Goal: Task Accomplishment & Management: Use online tool/utility

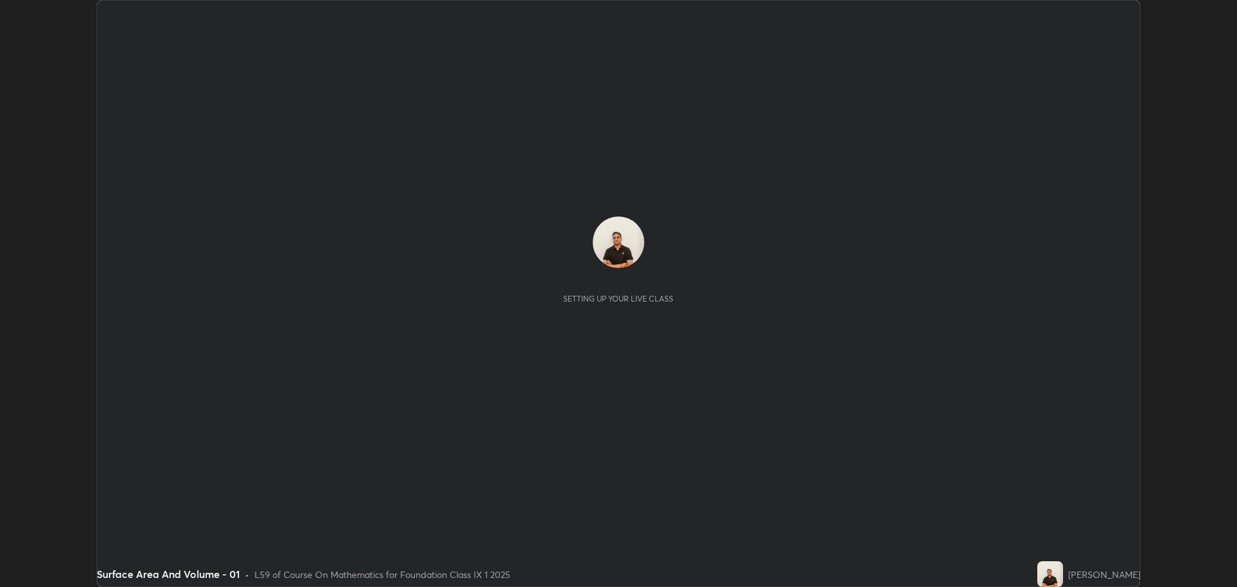
scroll to position [587, 1236]
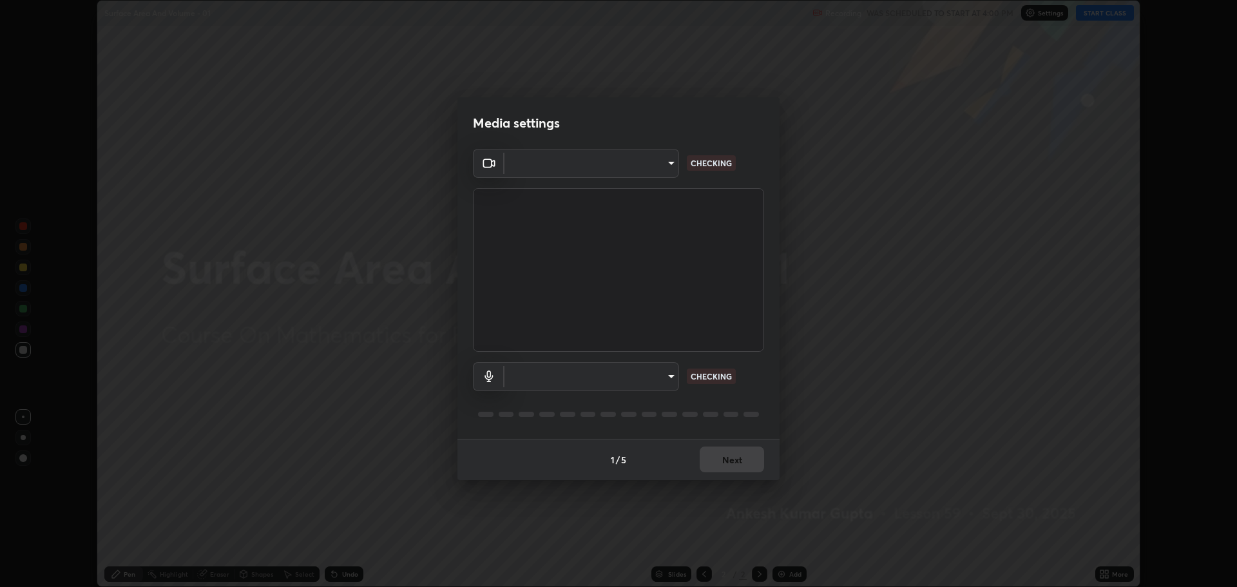
type input "818fcefd3fddf3d091a7478ec67eb8981ca9e8ab5665e76ce228af1b2ffa74de"
type input "eea68a313ce7a6e16ff04cd1ca49a845266ac62ec7c070533bbf8764187dca99"
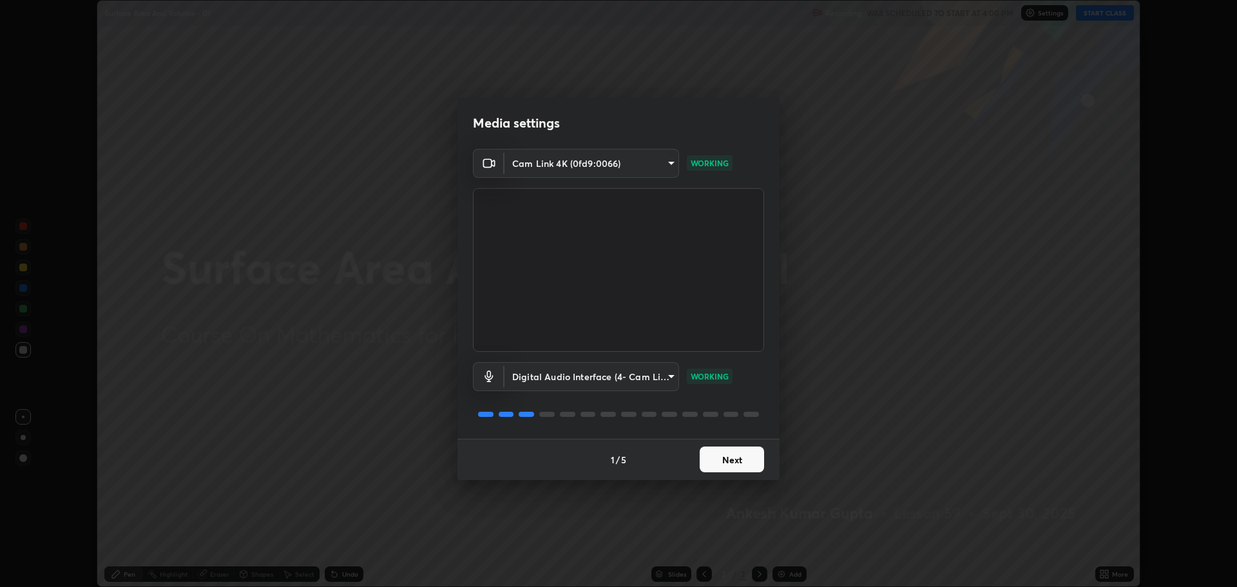
click at [732, 454] on button "Next" at bounding box center [732, 459] width 64 height 26
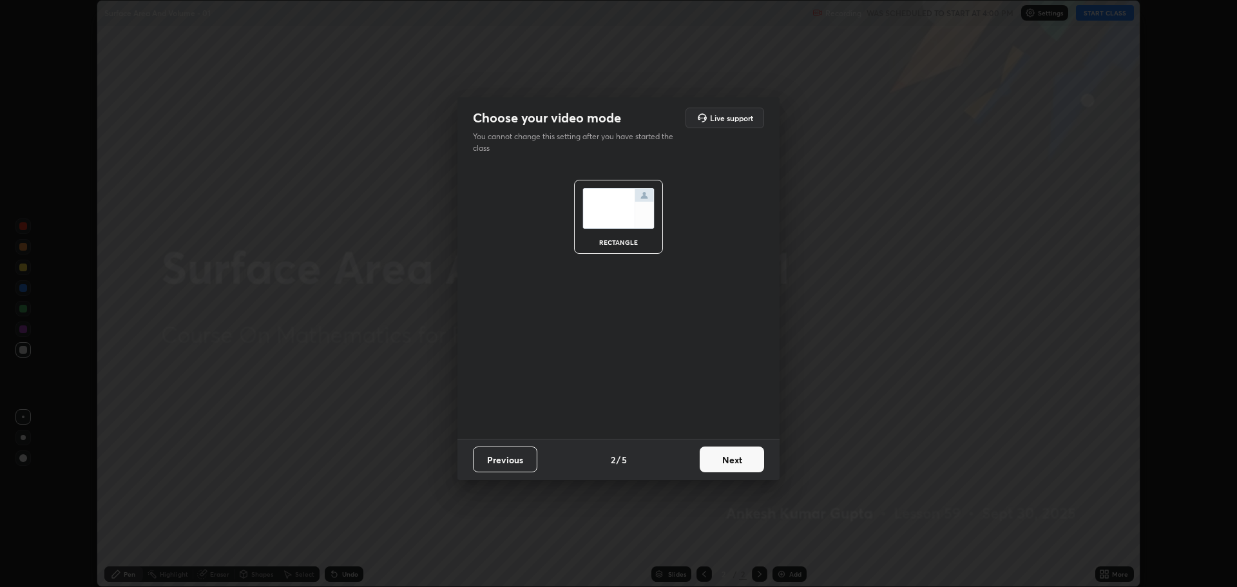
click at [729, 458] on button "Next" at bounding box center [732, 459] width 64 height 26
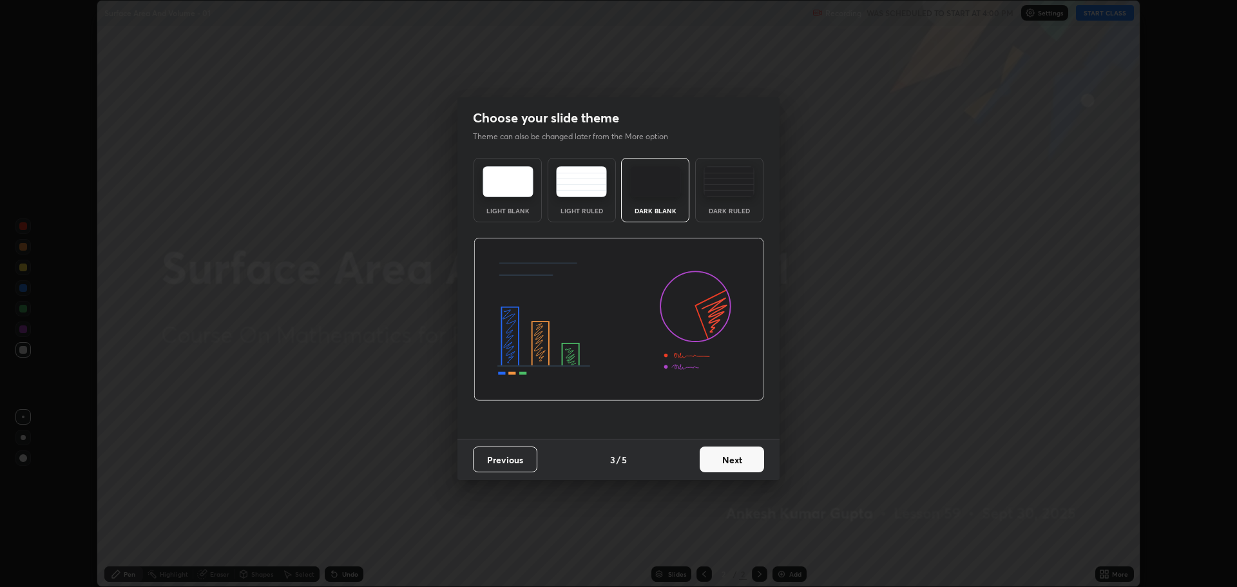
click at [730, 459] on button "Next" at bounding box center [732, 459] width 64 height 26
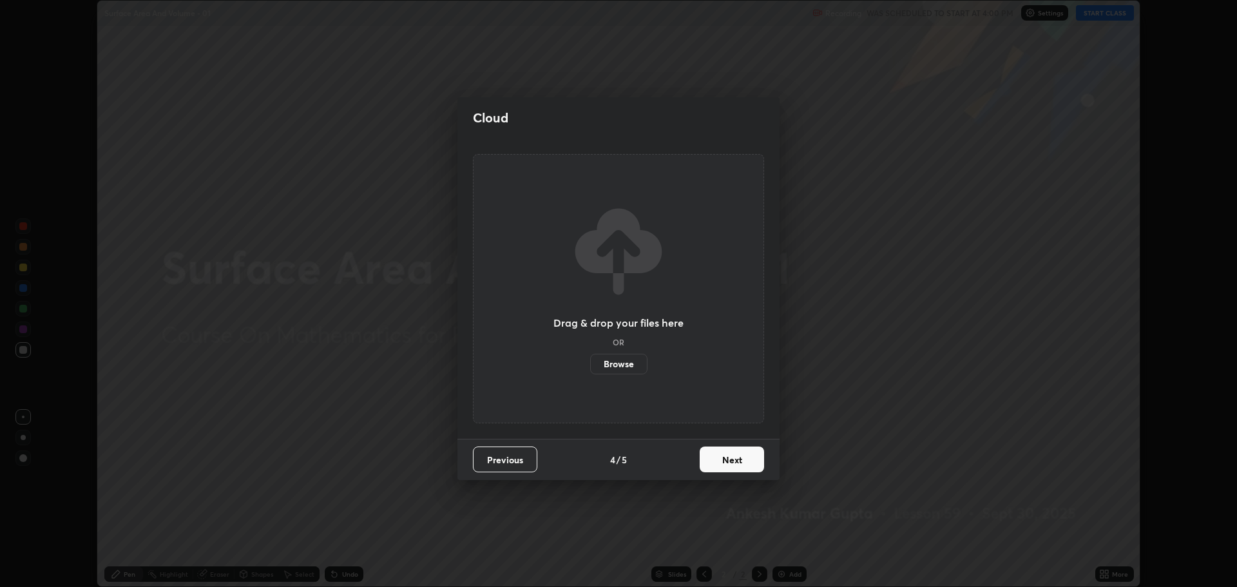
click at [731, 457] on button "Next" at bounding box center [732, 459] width 64 height 26
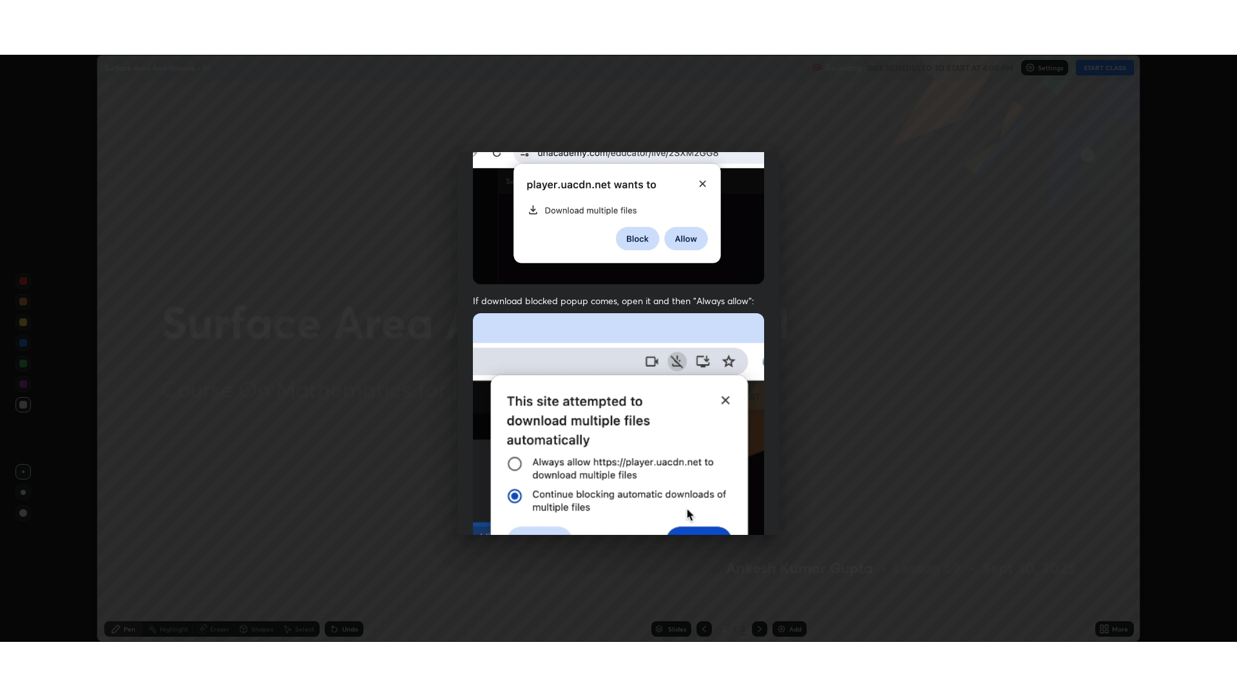
scroll to position [262, 0]
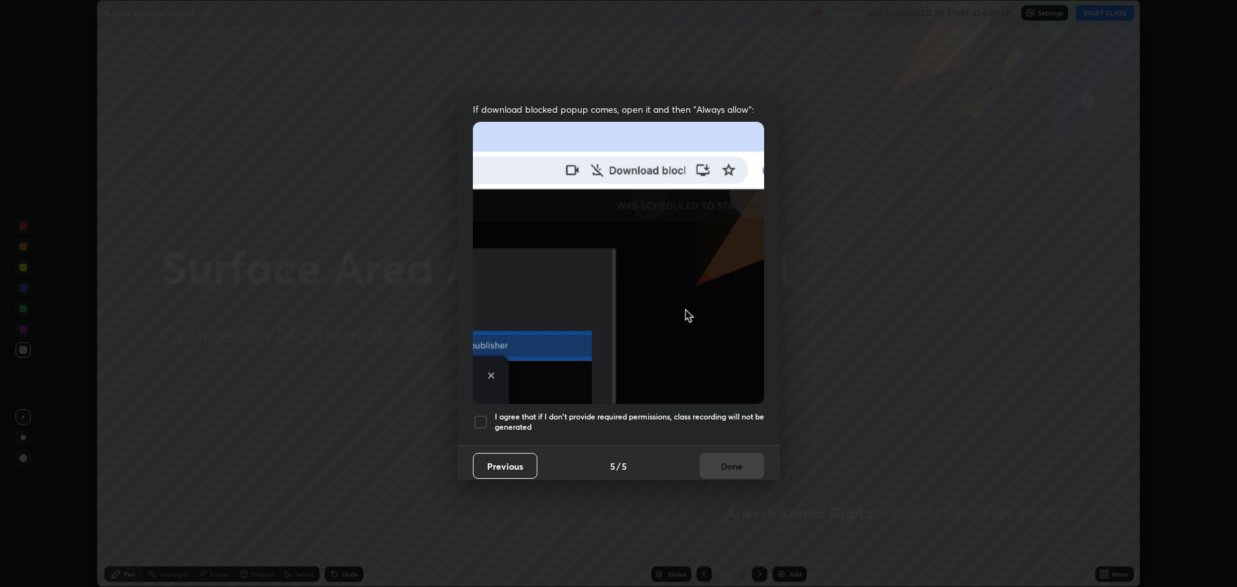
click at [480, 414] on div at bounding box center [480, 421] width 15 height 15
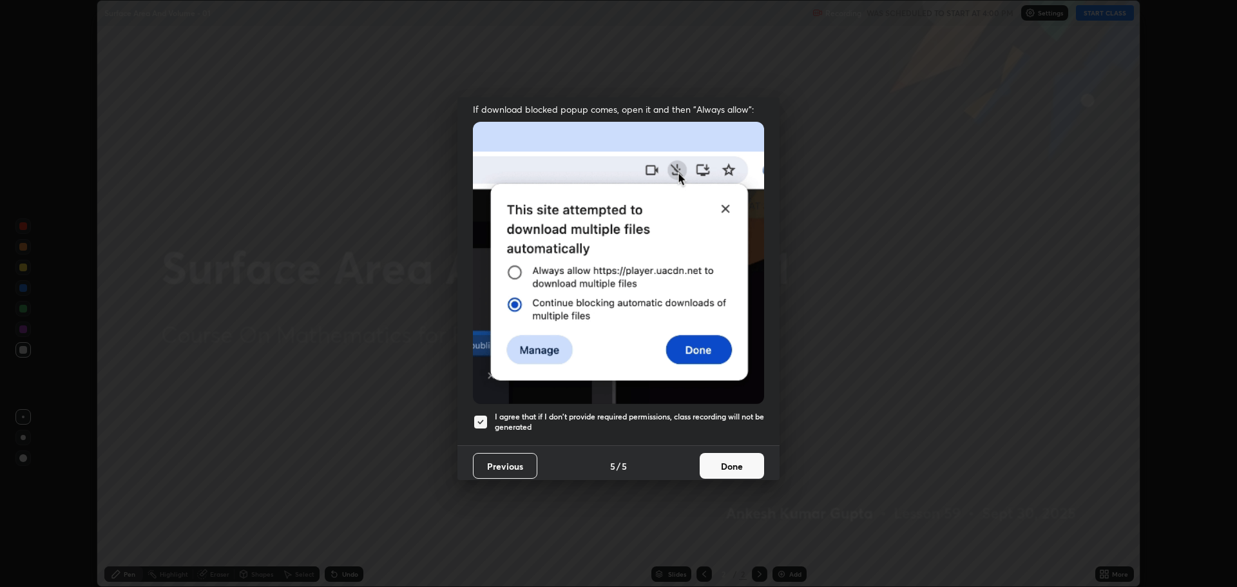
click at [707, 459] on button "Done" at bounding box center [732, 466] width 64 height 26
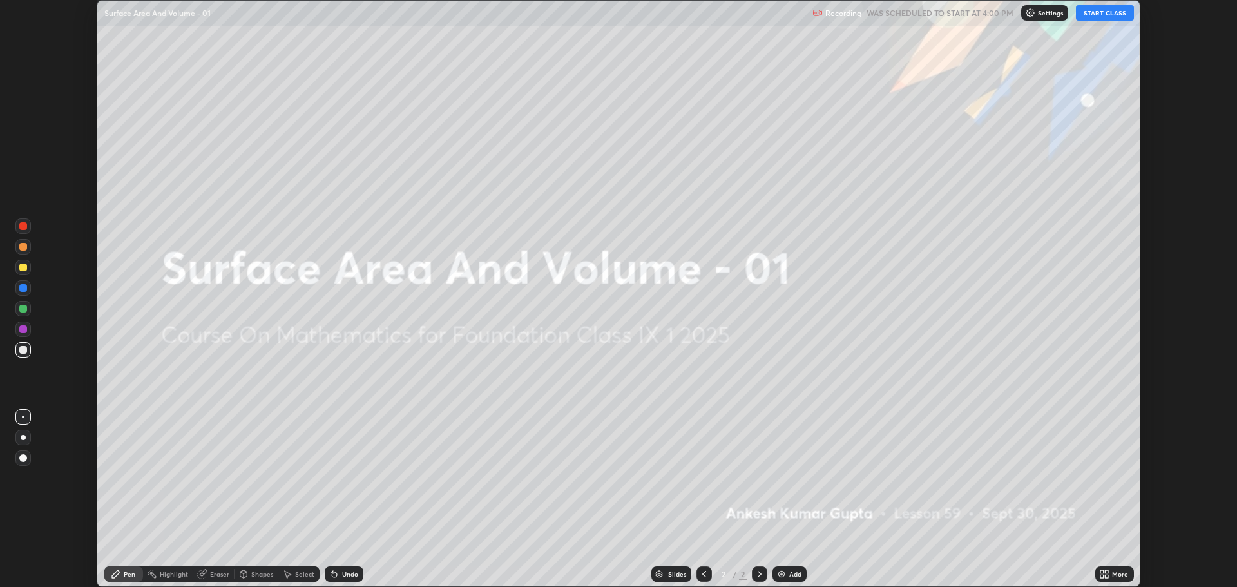
click at [1101, 12] on button "START CLASS" at bounding box center [1105, 12] width 58 height 15
click at [1113, 573] on div "More" at bounding box center [1120, 574] width 16 height 6
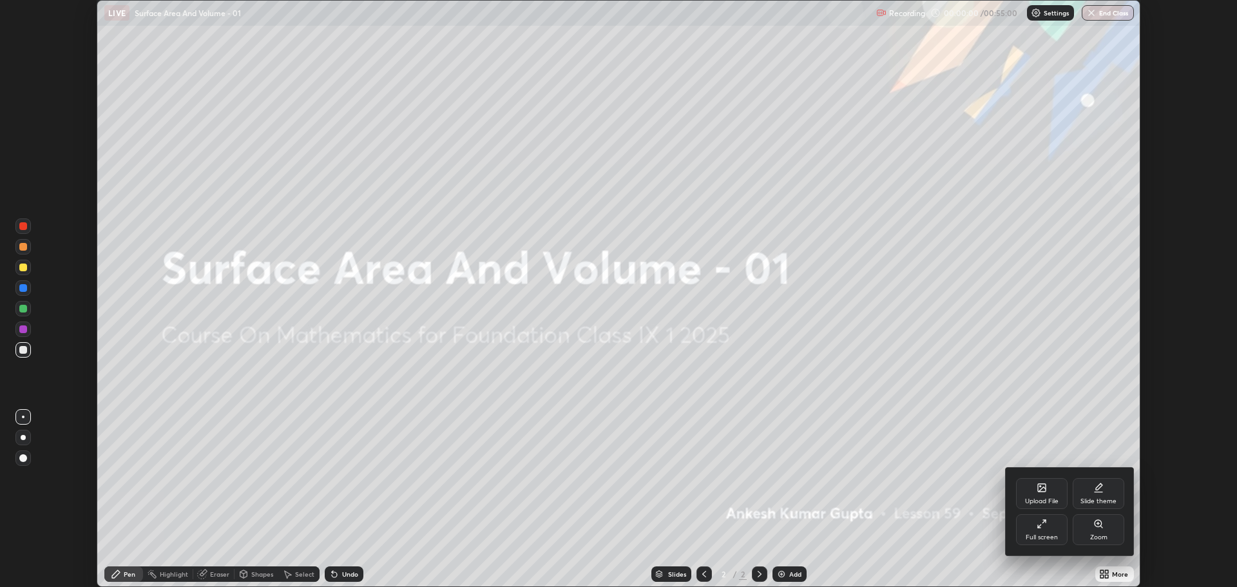
click at [1036, 535] on div "Full screen" at bounding box center [1042, 537] width 32 height 6
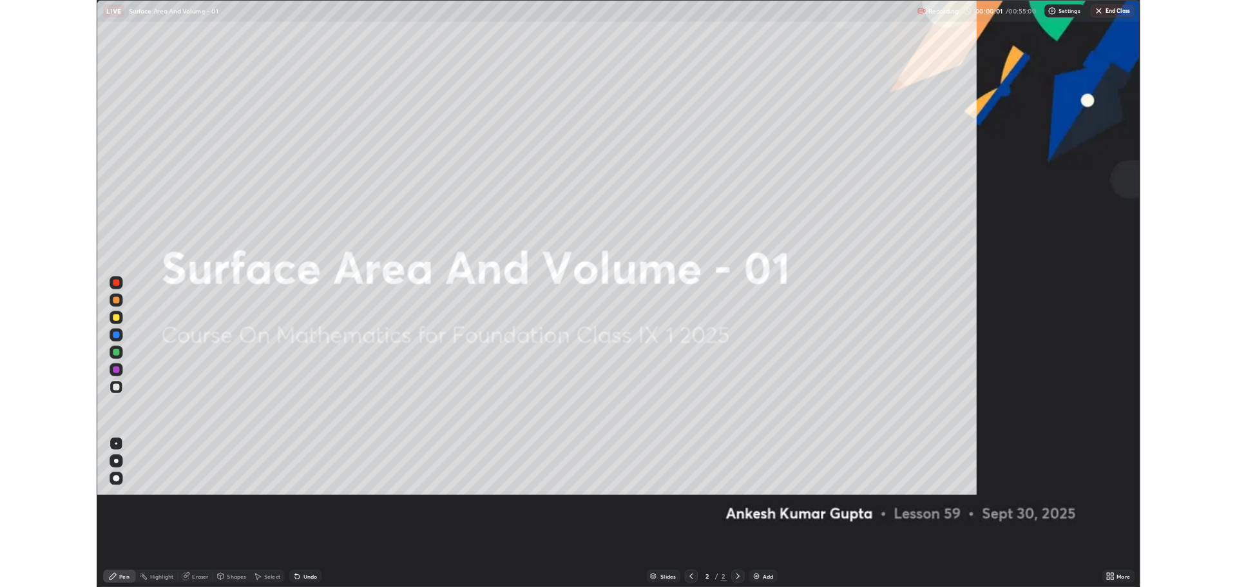
scroll to position [696, 1237]
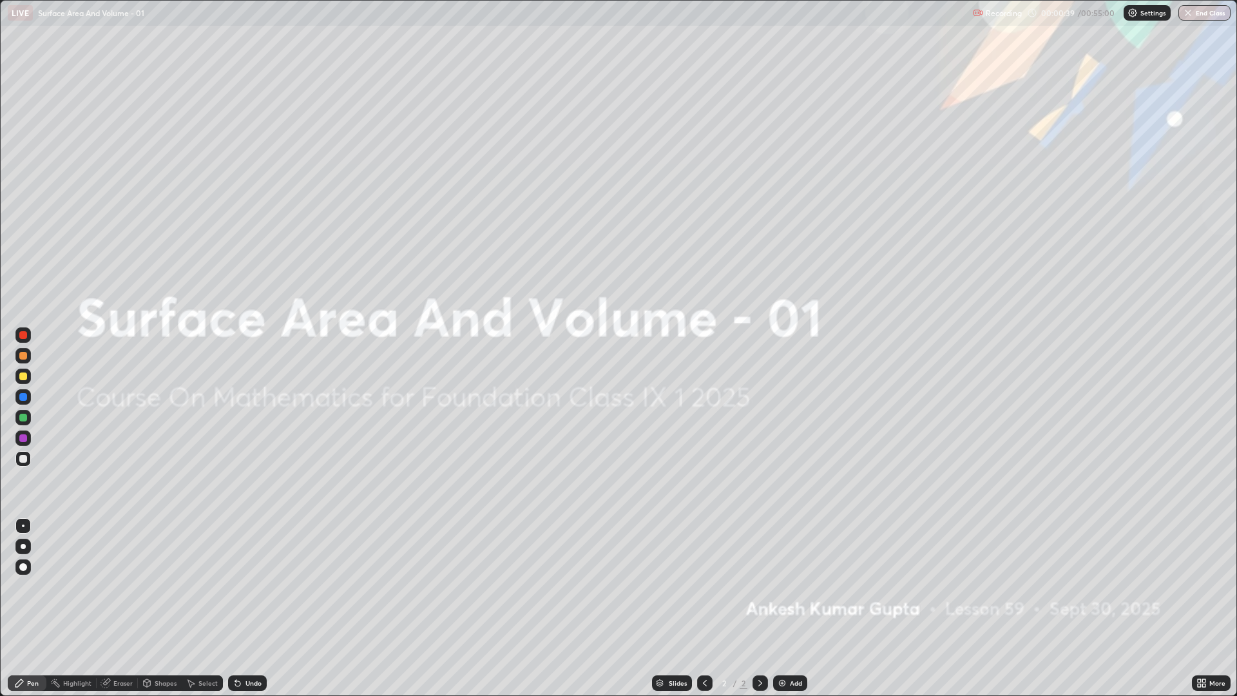
click at [782, 586] on img at bounding box center [782, 683] width 10 height 10
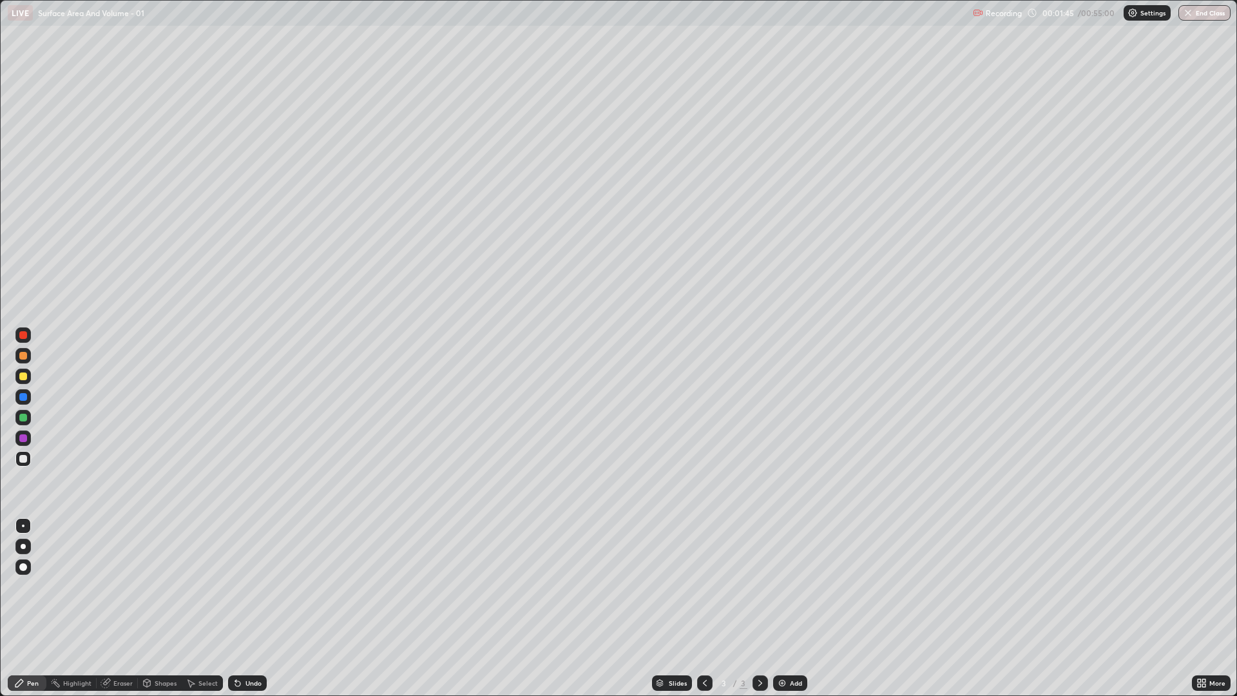
click at [164, 586] on div "Shapes" at bounding box center [166, 683] width 22 height 6
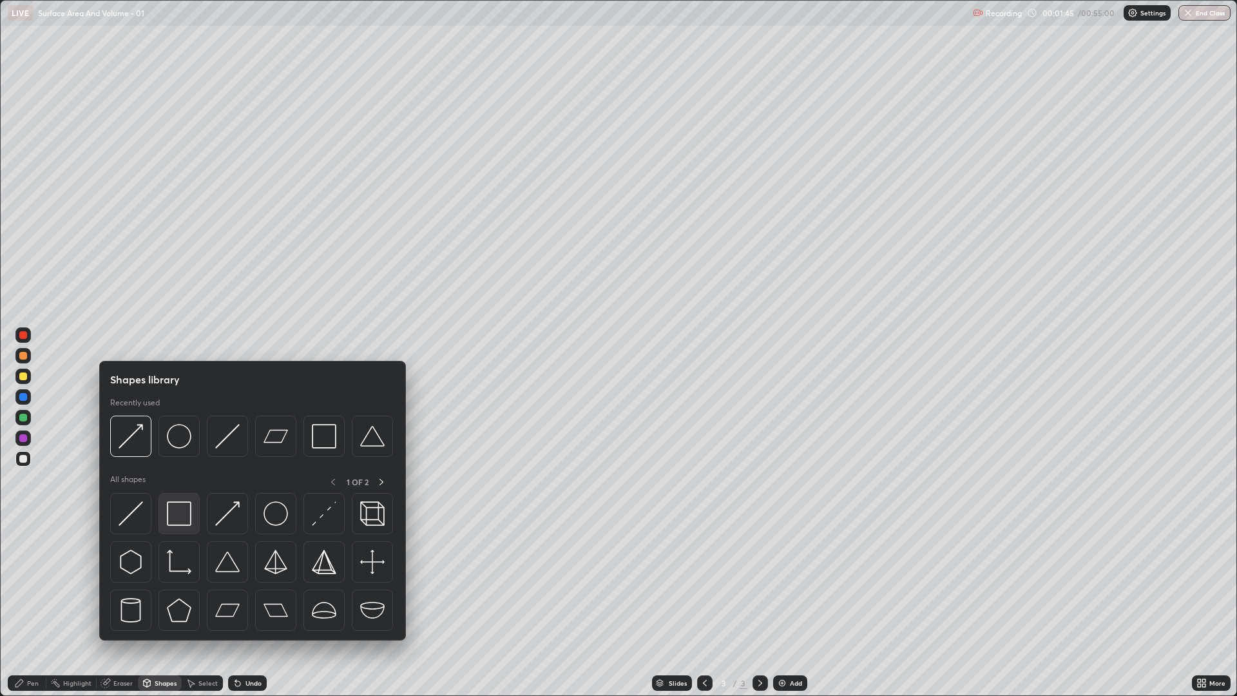
click at [183, 516] on img at bounding box center [179, 513] width 24 height 24
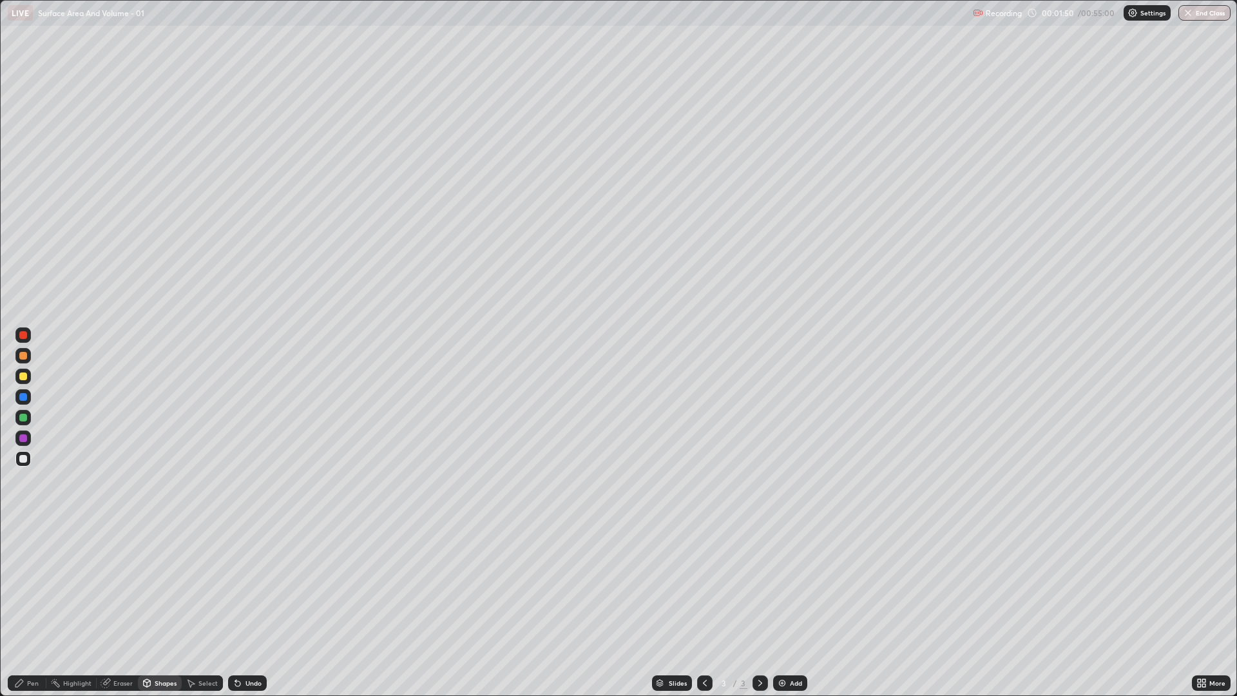
click at [26, 586] on div "Pen" at bounding box center [27, 682] width 39 height 15
click at [153, 586] on div "Shapes" at bounding box center [160, 682] width 44 height 15
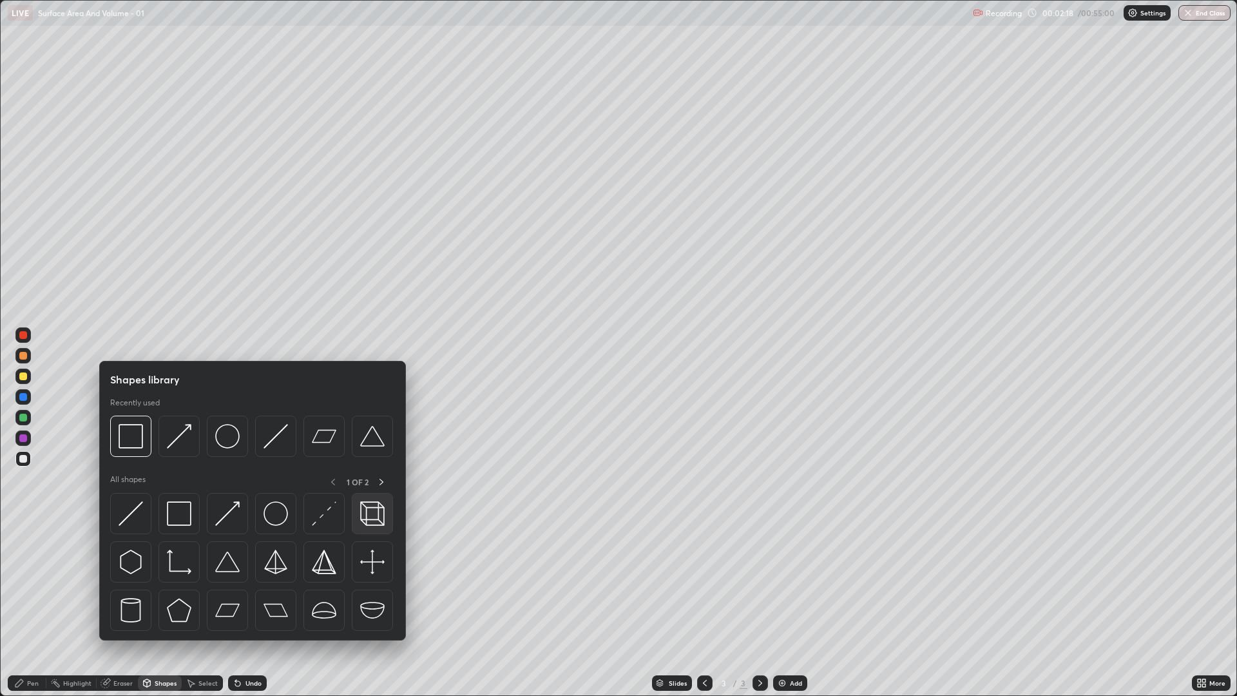
click at [360, 513] on img at bounding box center [372, 513] width 24 height 24
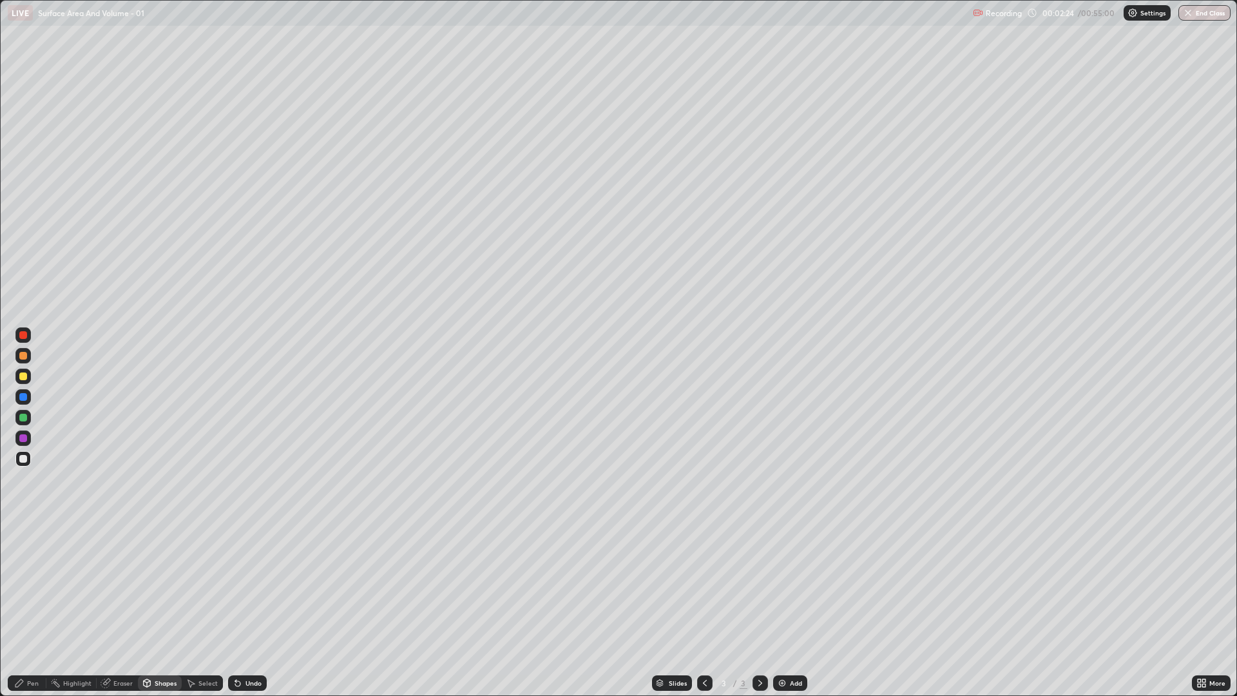
click at [26, 586] on div "Pen" at bounding box center [27, 682] width 39 height 15
click at [122, 586] on div "Eraser" at bounding box center [122, 683] width 19 height 6
click at [24, 586] on icon at bounding box center [19, 683] width 10 height 10
click at [779, 586] on img at bounding box center [782, 683] width 10 height 10
click at [163, 586] on div "Shapes" at bounding box center [166, 683] width 22 height 6
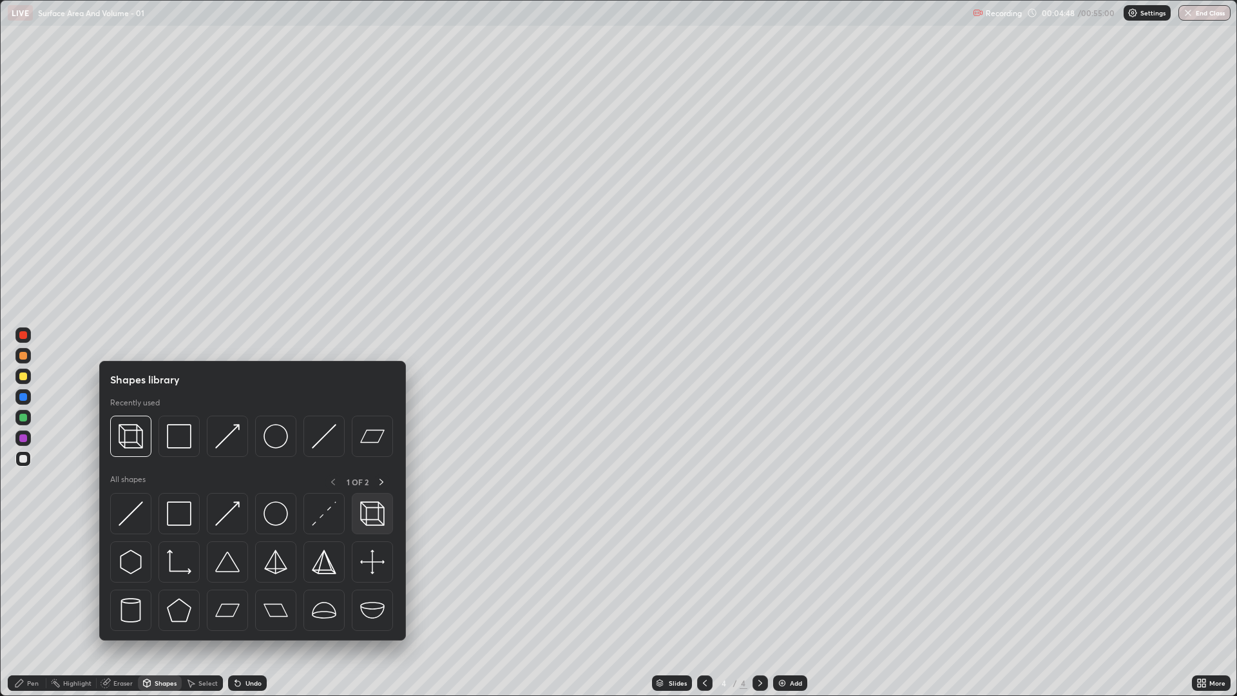
click at [363, 514] on img at bounding box center [372, 513] width 24 height 24
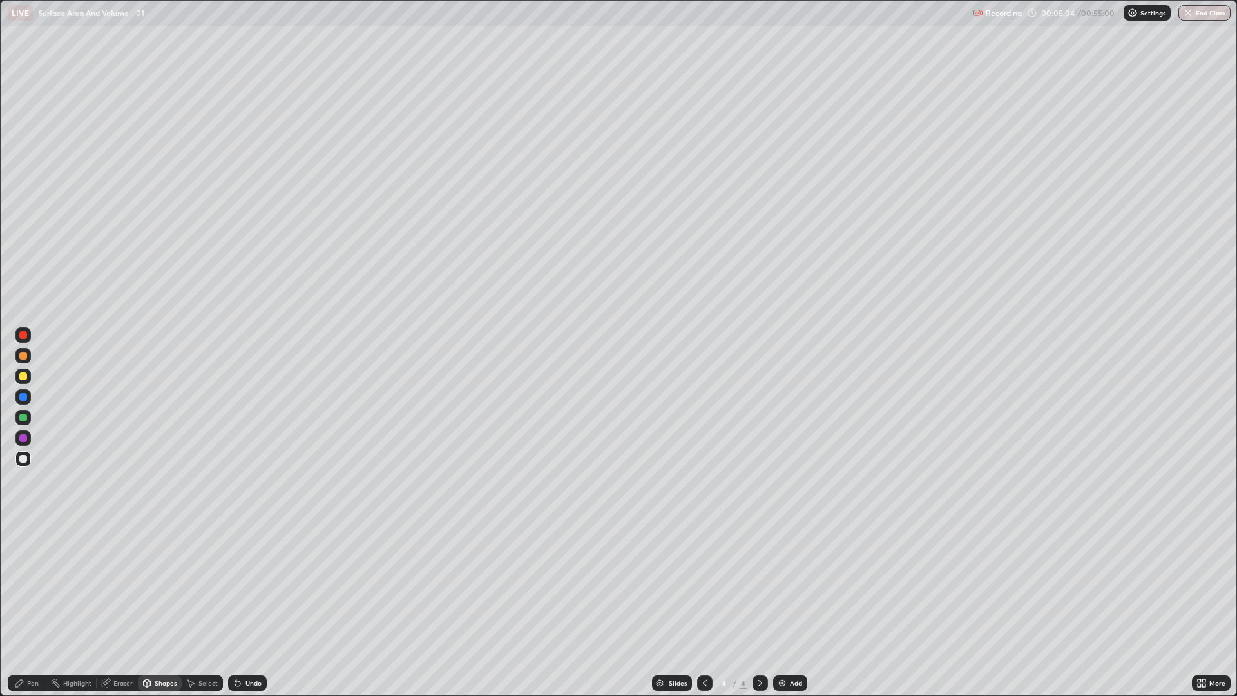
click at [247, 586] on div "Undo" at bounding box center [253, 683] width 16 height 6
click at [29, 586] on div "Pen" at bounding box center [33, 683] width 12 height 6
click at [157, 586] on div "Shapes" at bounding box center [166, 683] width 22 height 6
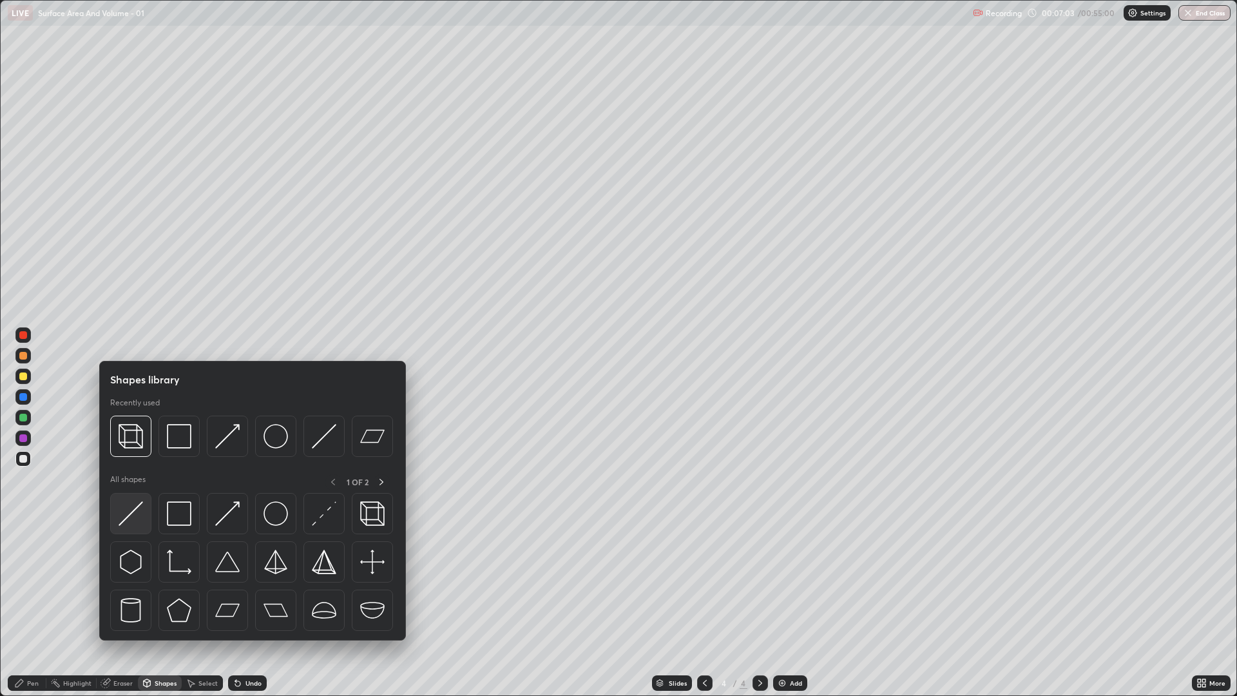
click at [124, 520] on img at bounding box center [131, 513] width 24 height 24
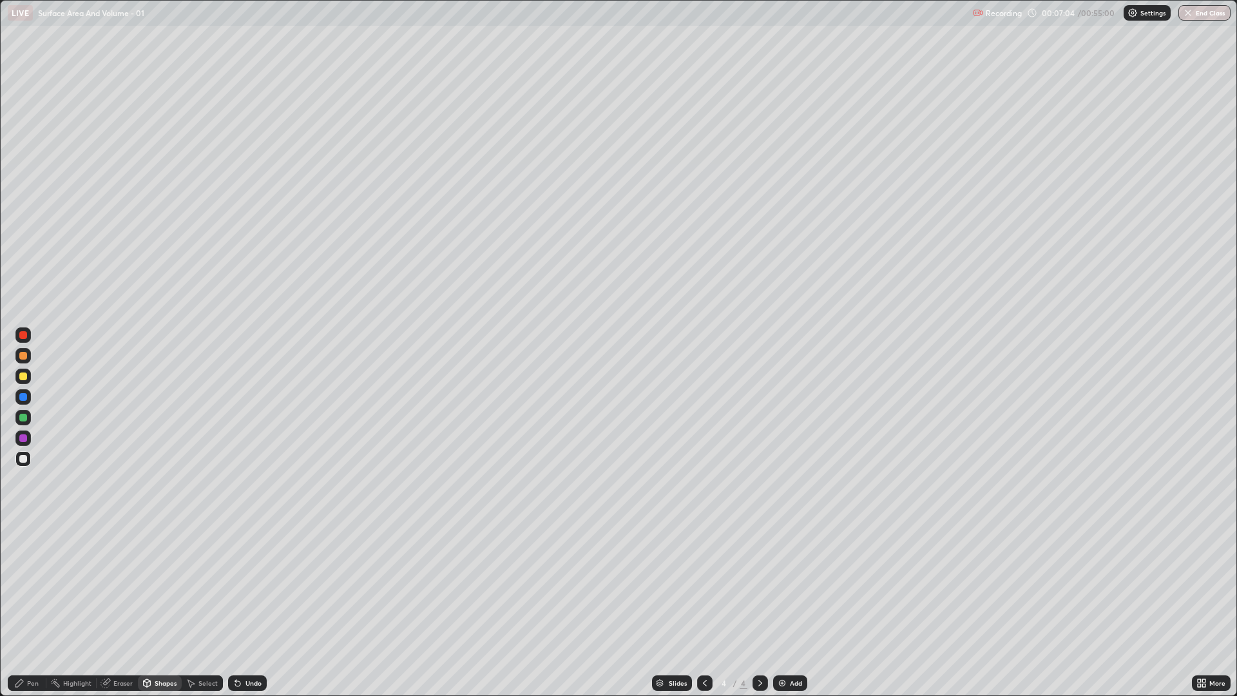
click at [23, 400] on div at bounding box center [23, 397] width 8 height 8
click at [28, 586] on div "Pen" at bounding box center [33, 683] width 12 height 6
click at [24, 376] on div at bounding box center [23, 376] width 8 height 8
click at [16, 461] on div at bounding box center [22, 458] width 15 height 15
click at [122, 586] on div "Eraser" at bounding box center [117, 682] width 41 height 15
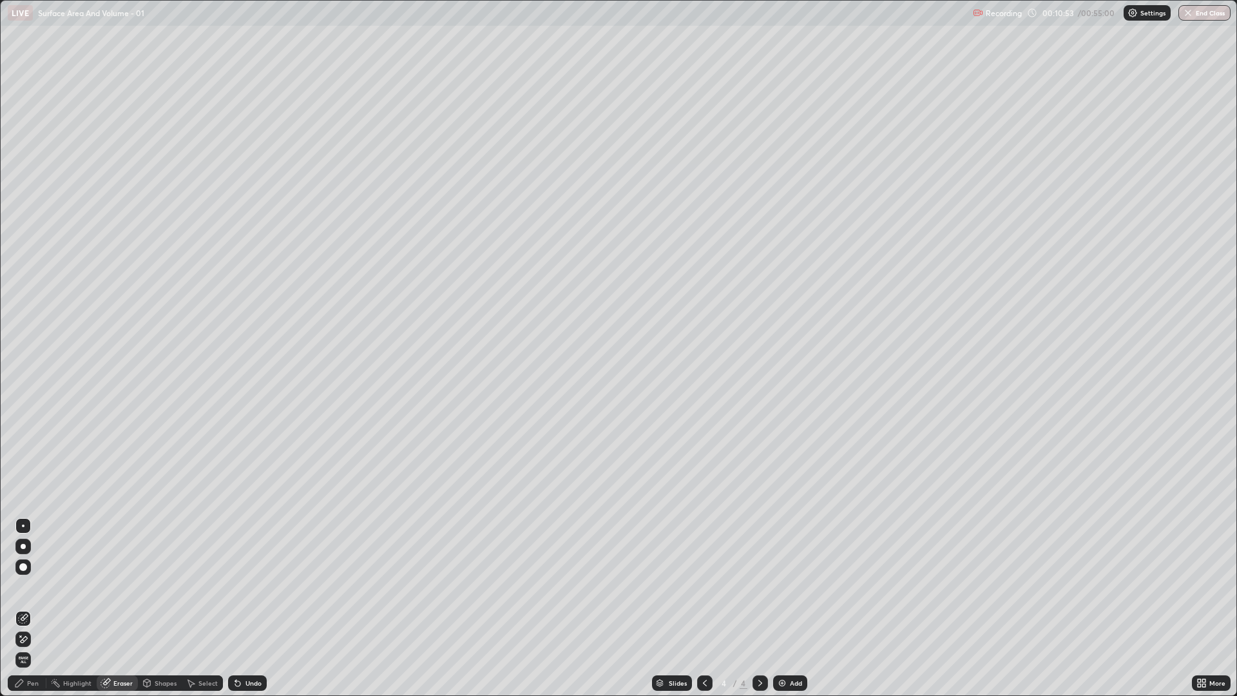
click at [34, 586] on div "Pen" at bounding box center [33, 683] width 12 height 6
click at [24, 378] on div at bounding box center [23, 376] width 8 height 8
click at [786, 586] on img at bounding box center [782, 683] width 10 height 10
click at [166, 586] on div "Shapes" at bounding box center [166, 683] width 22 height 6
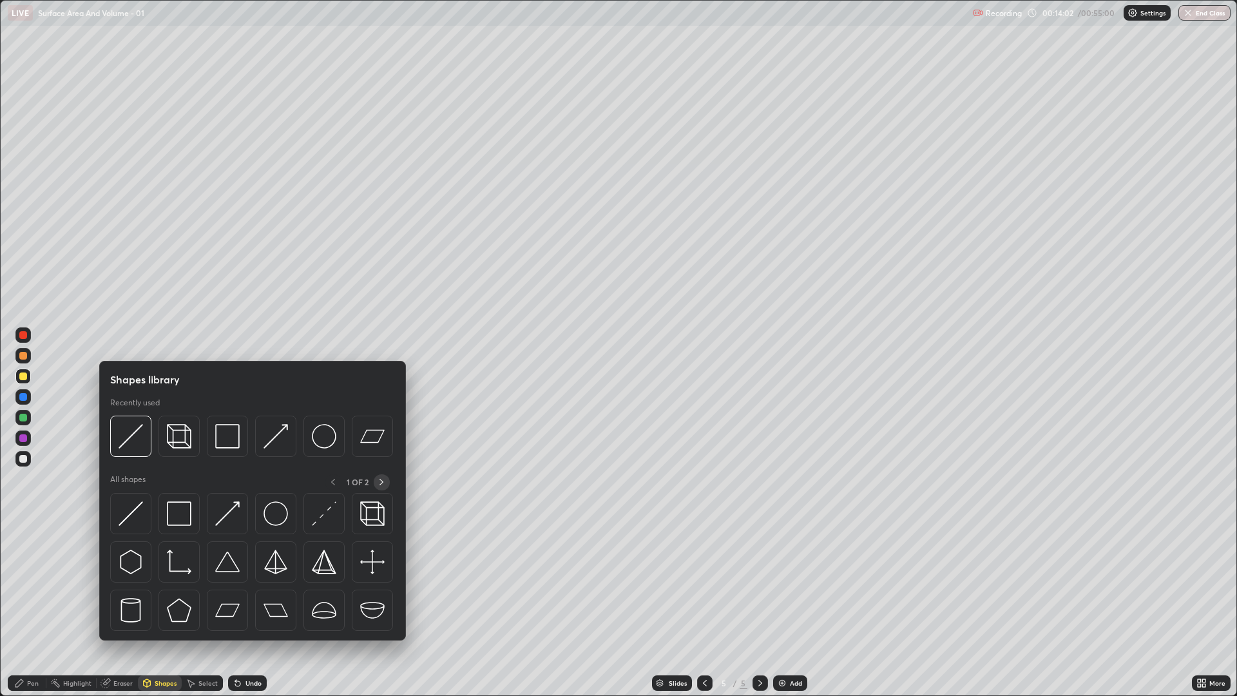
click at [380, 482] on icon at bounding box center [381, 482] width 10 height 10
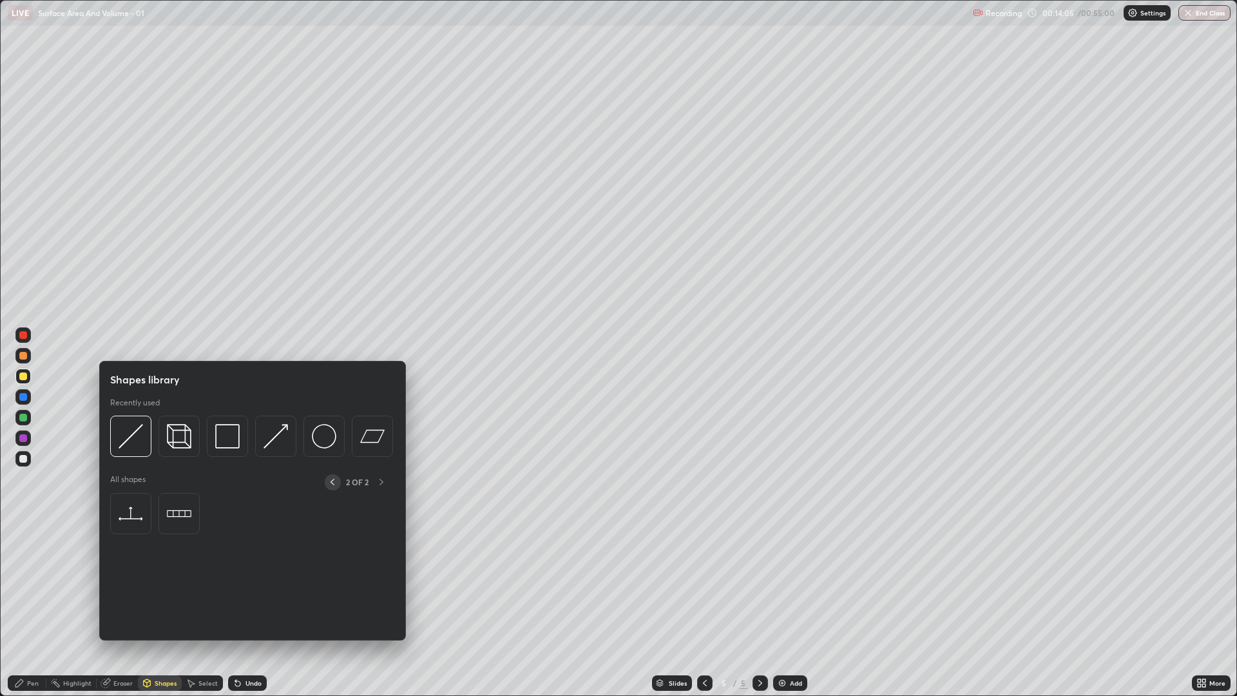
click at [334, 485] on icon at bounding box center [332, 482] width 10 height 10
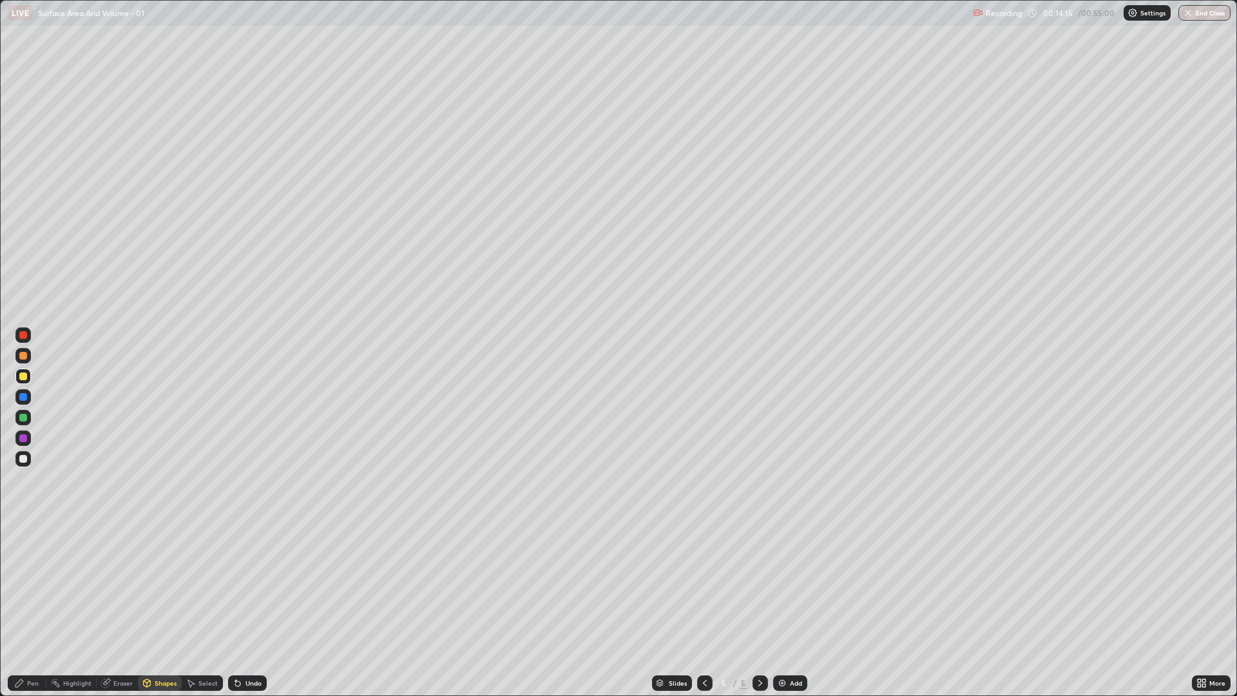
click at [160, 586] on div "Shapes" at bounding box center [166, 683] width 22 height 6
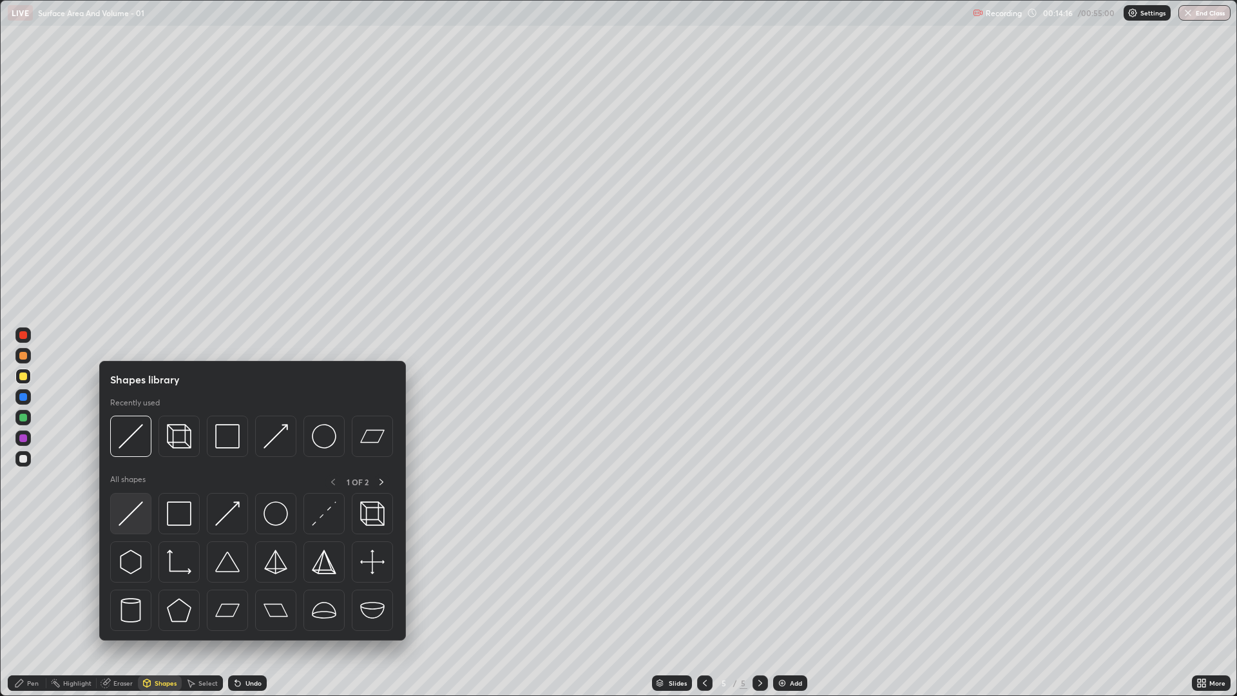
click at [136, 515] on img at bounding box center [131, 513] width 24 height 24
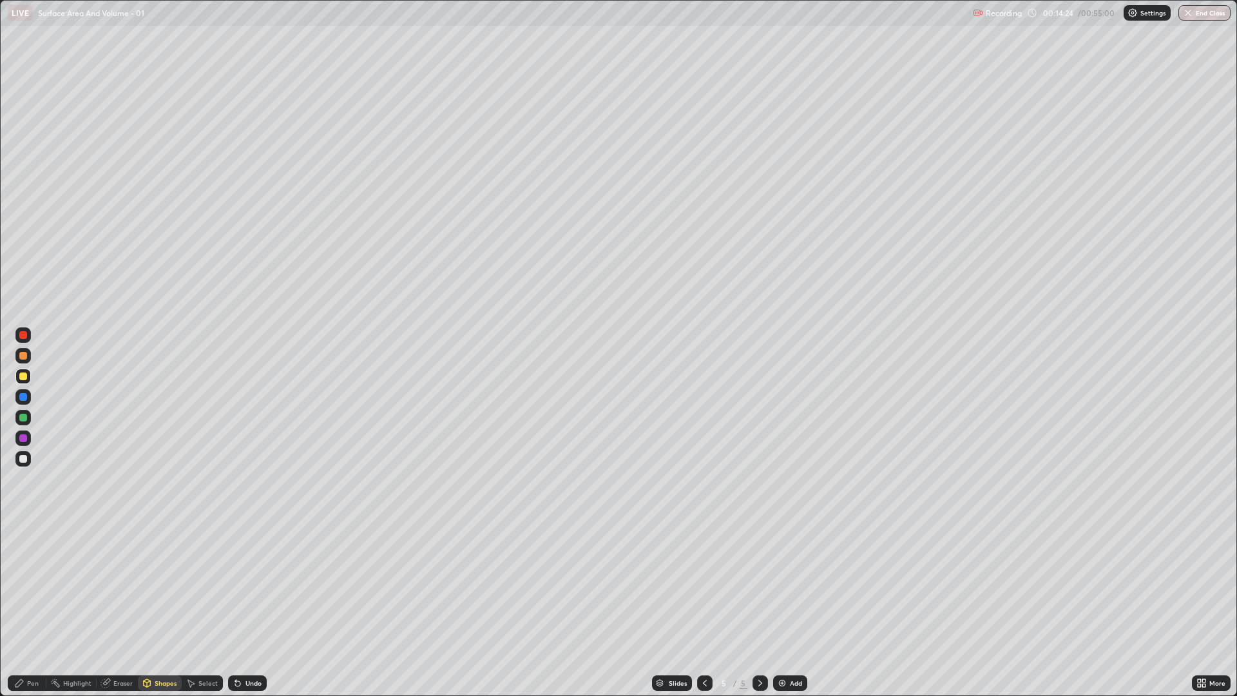
click at [164, 586] on div "Shapes" at bounding box center [166, 683] width 22 height 6
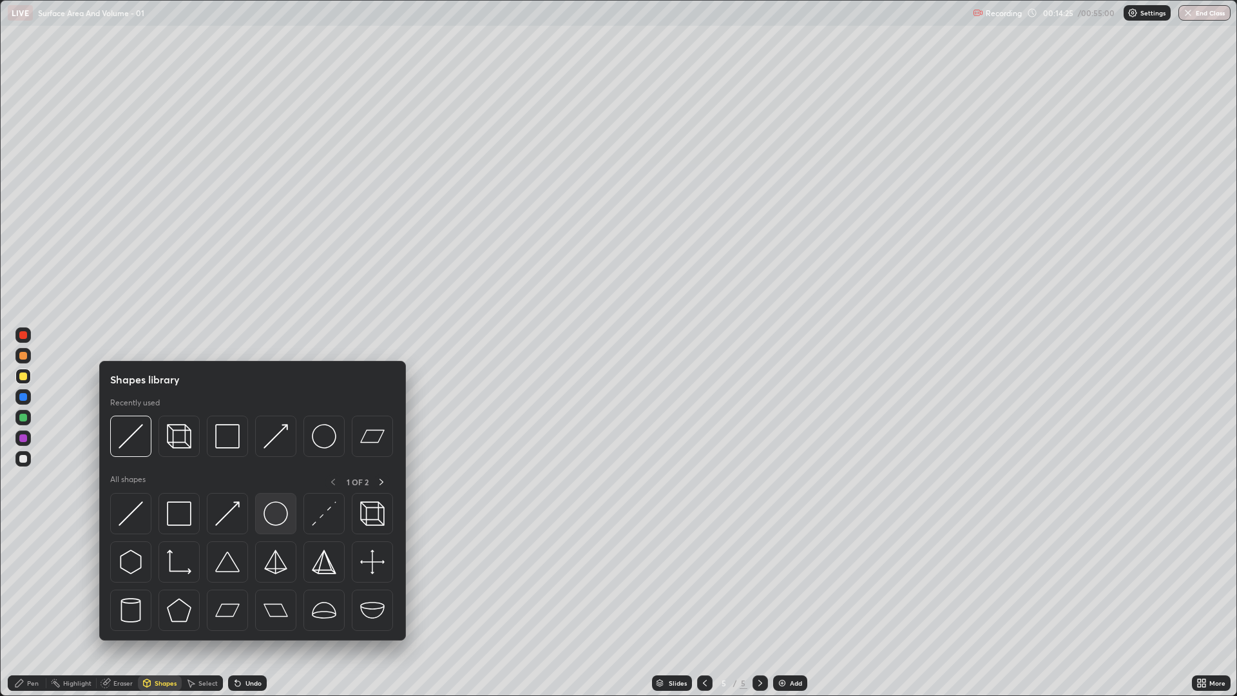
click at [269, 522] on img at bounding box center [275, 513] width 24 height 24
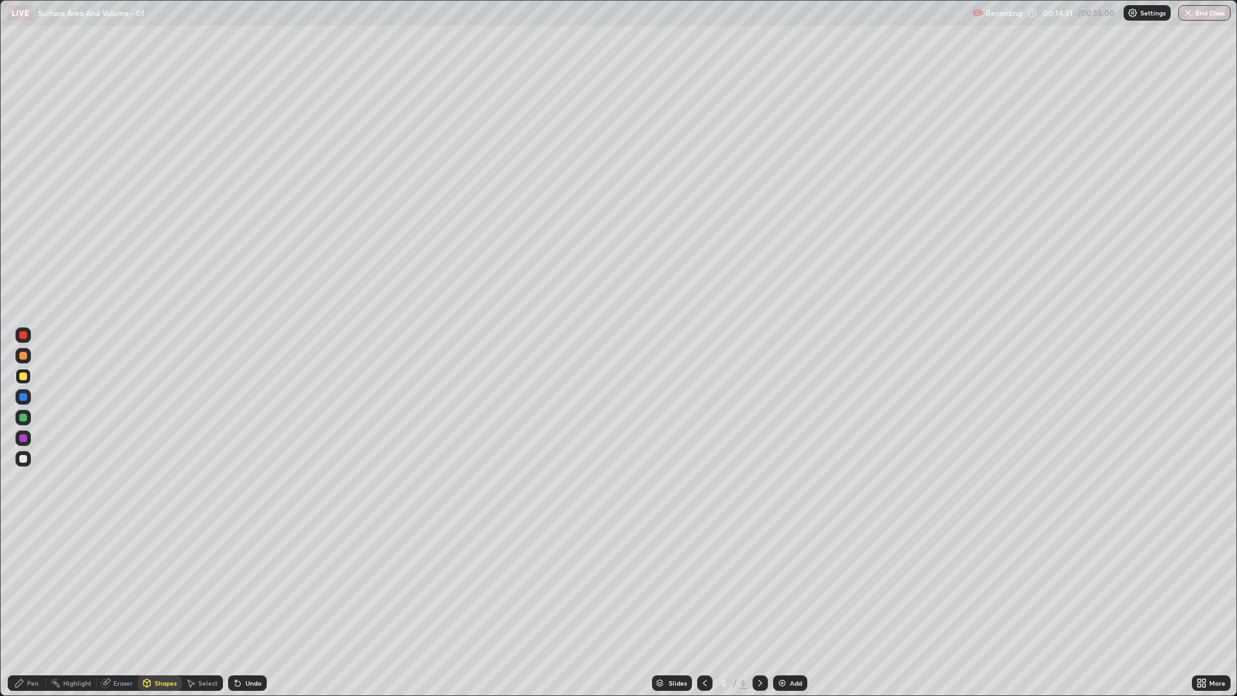
click at [247, 586] on div "Undo" at bounding box center [253, 683] width 16 height 6
click at [162, 586] on div "Shapes" at bounding box center [166, 683] width 22 height 6
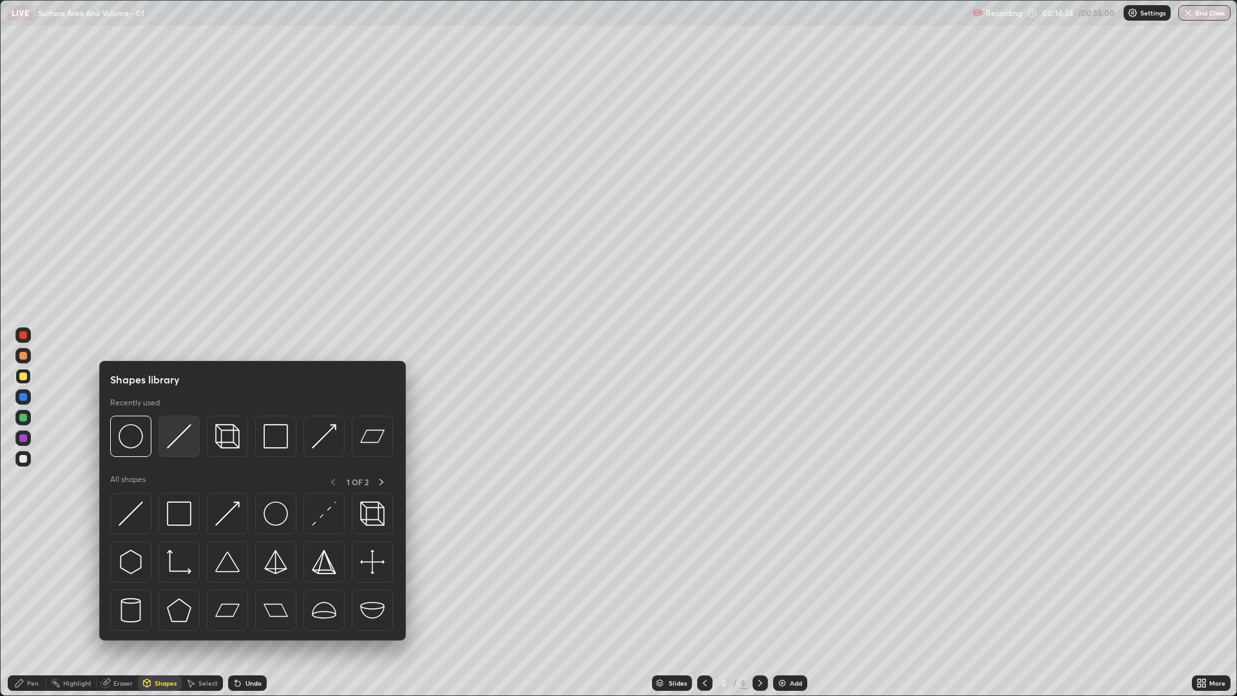
click at [180, 441] on img at bounding box center [179, 436] width 24 height 24
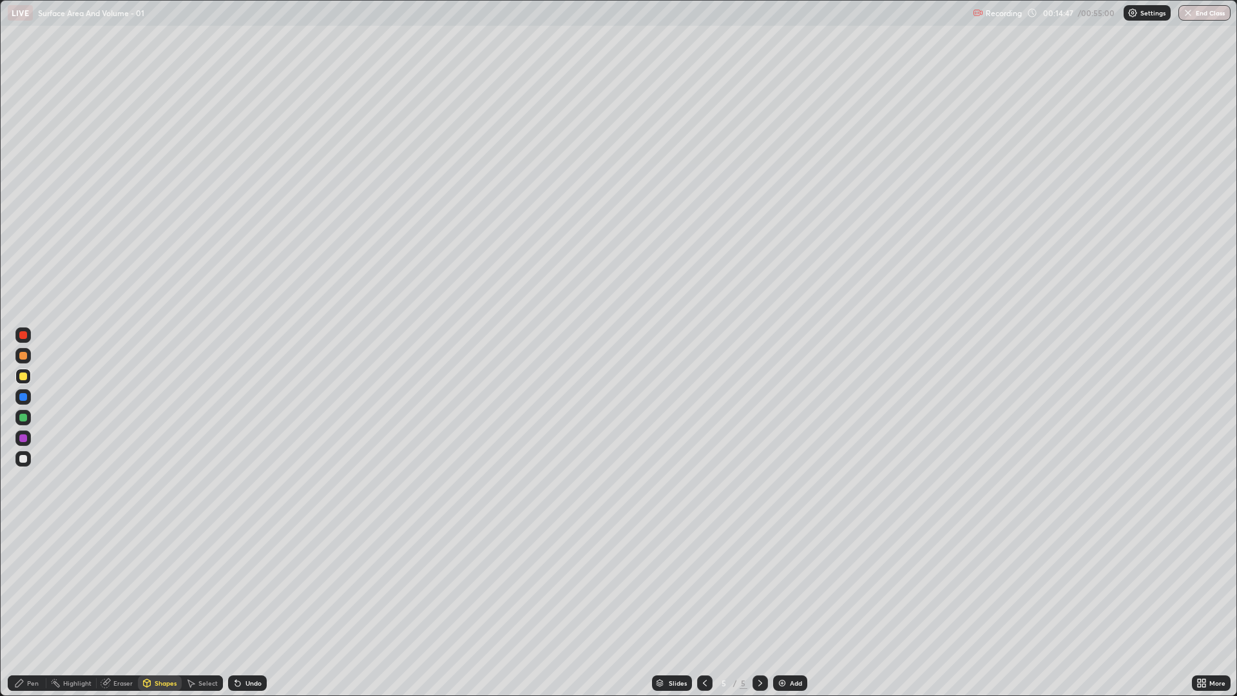
click at [30, 586] on div "Pen" at bounding box center [33, 683] width 12 height 6
click at [248, 586] on div "Undo" at bounding box center [253, 683] width 16 height 6
click at [229, 586] on div "Undo" at bounding box center [247, 682] width 39 height 15
click at [240, 586] on icon at bounding box center [238, 683] width 10 height 10
click at [782, 586] on img at bounding box center [782, 683] width 10 height 10
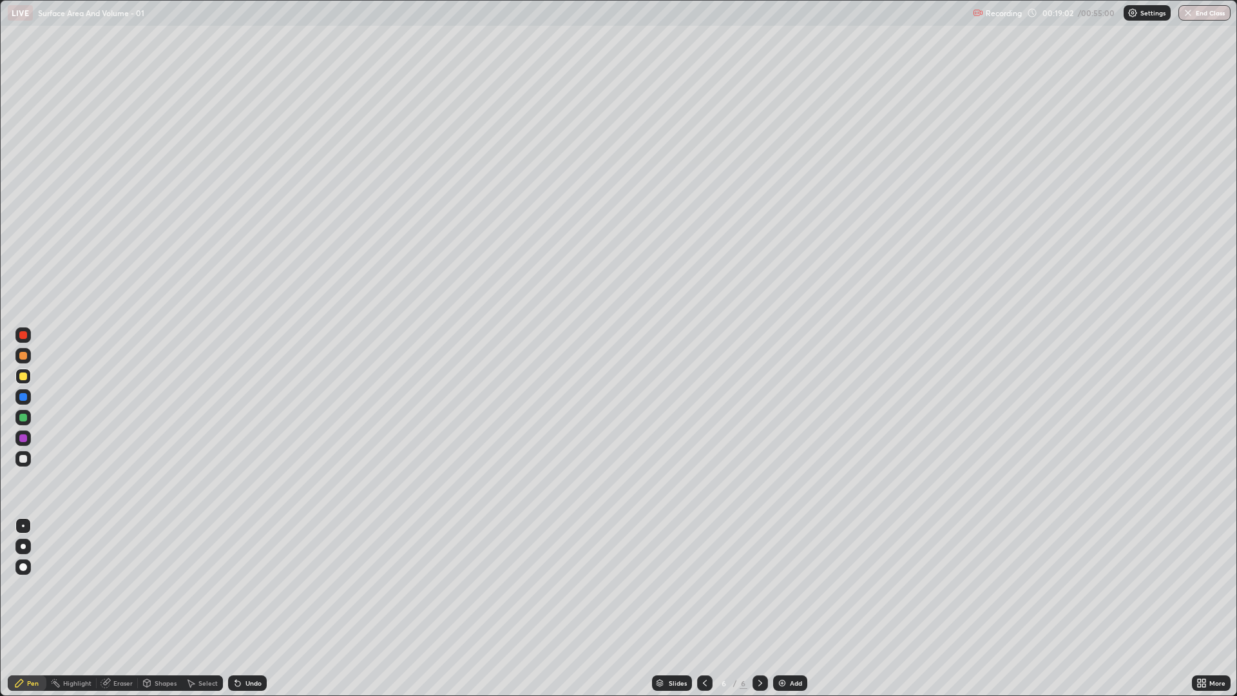
click at [151, 586] on div "Shapes" at bounding box center [160, 682] width 44 height 15
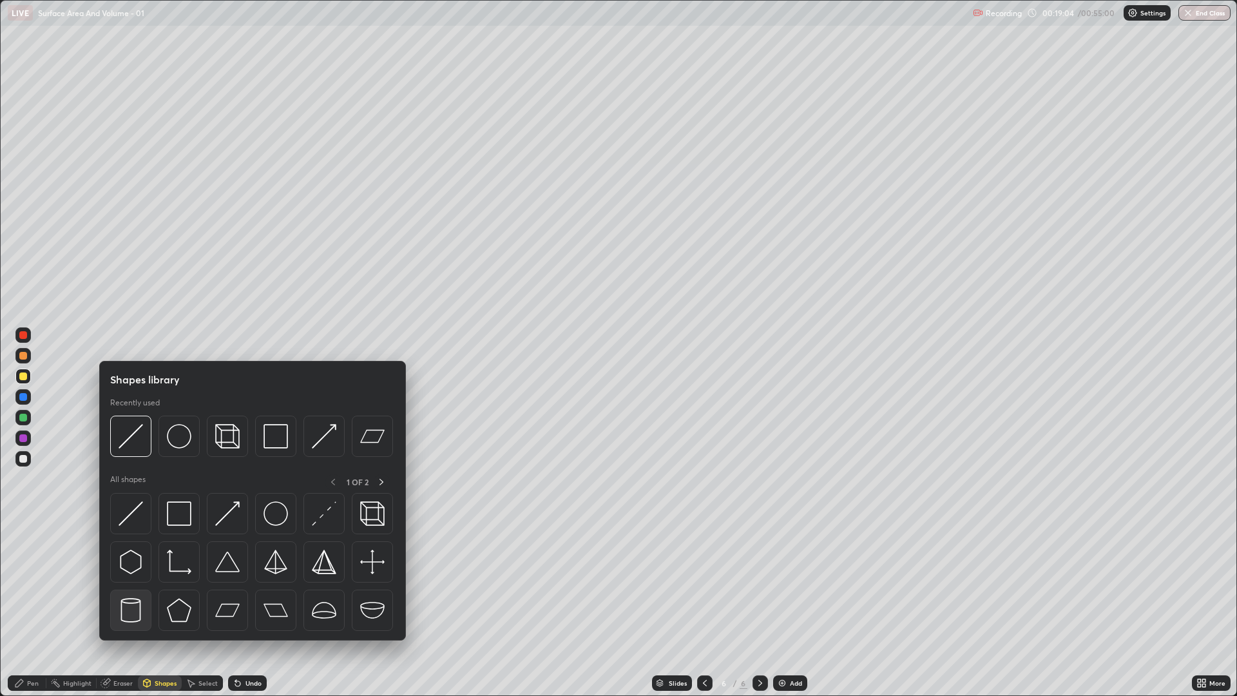
click at [130, 586] on img at bounding box center [131, 610] width 24 height 24
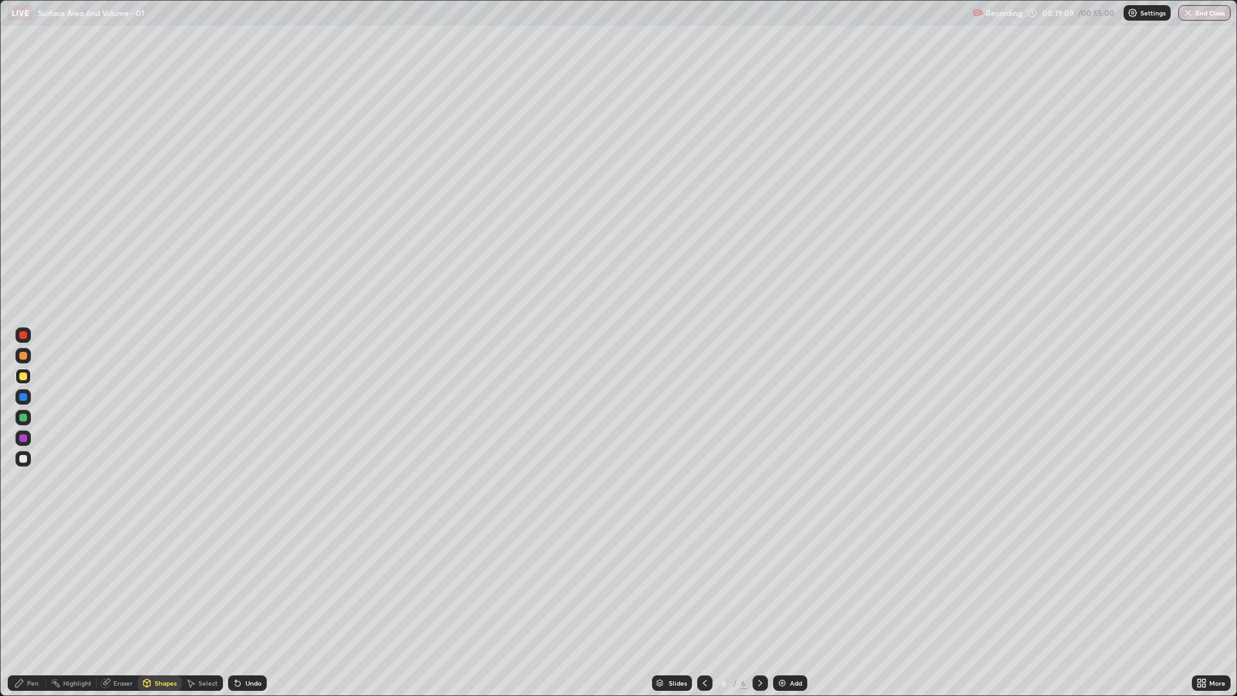
click at [34, 586] on div "Pen" at bounding box center [33, 683] width 12 height 6
click at [169, 586] on div "Shapes" at bounding box center [166, 683] width 22 height 6
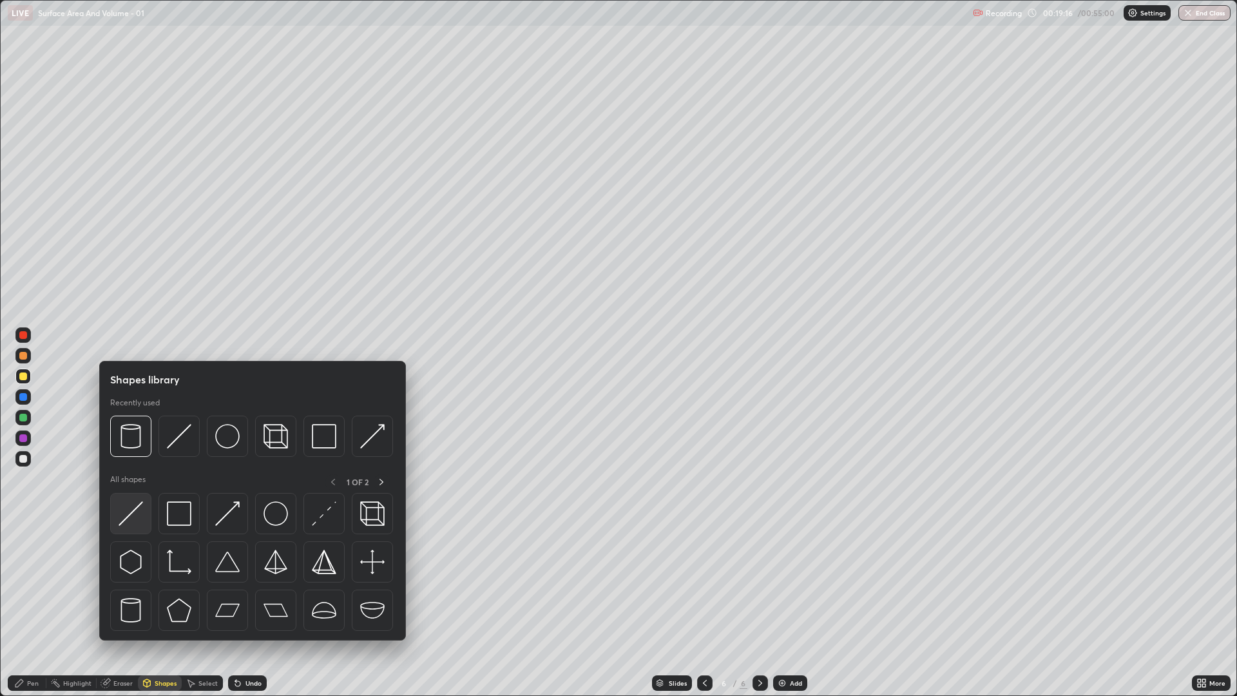
click at [144, 518] on div at bounding box center [130, 513] width 41 height 41
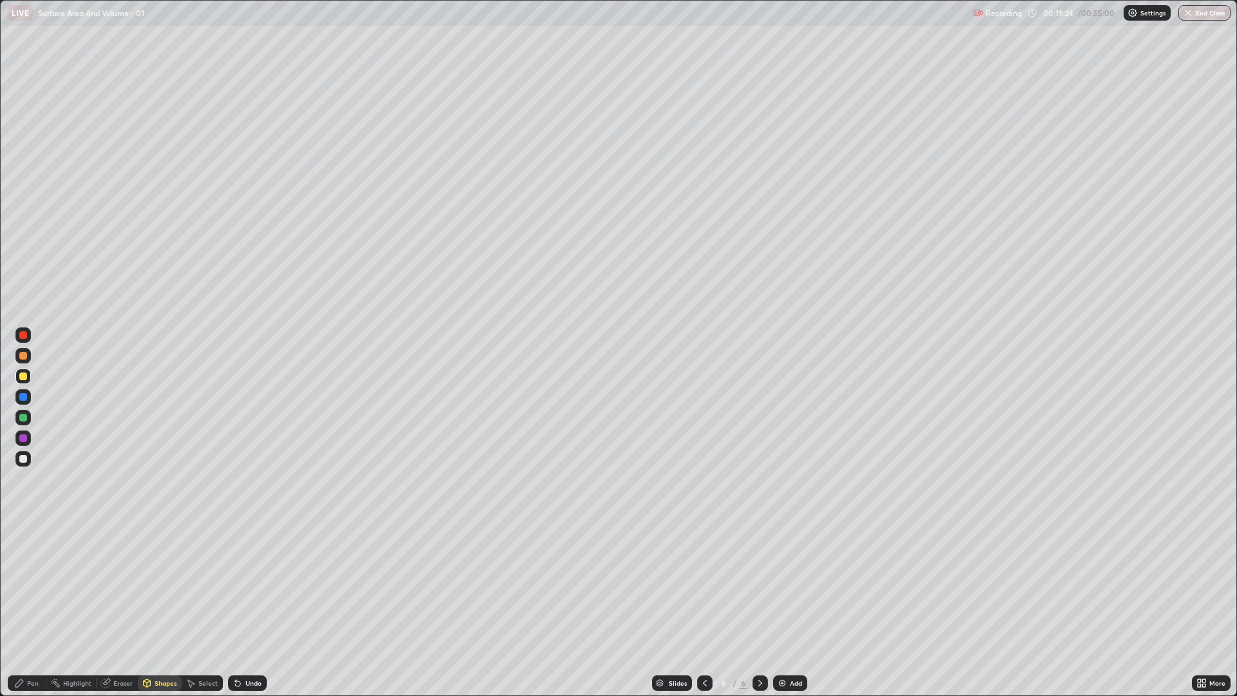
click at [37, 586] on div "Pen" at bounding box center [33, 683] width 12 height 6
click at [119, 586] on div "Eraser" at bounding box center [117, 682] width 41 height 15
click at [21, 586] on icon at bounding box center [19, 683] width 8 height 8
click at [158, 586] on div "Shapes" at bounding box center [160, 682] width 44 height 15
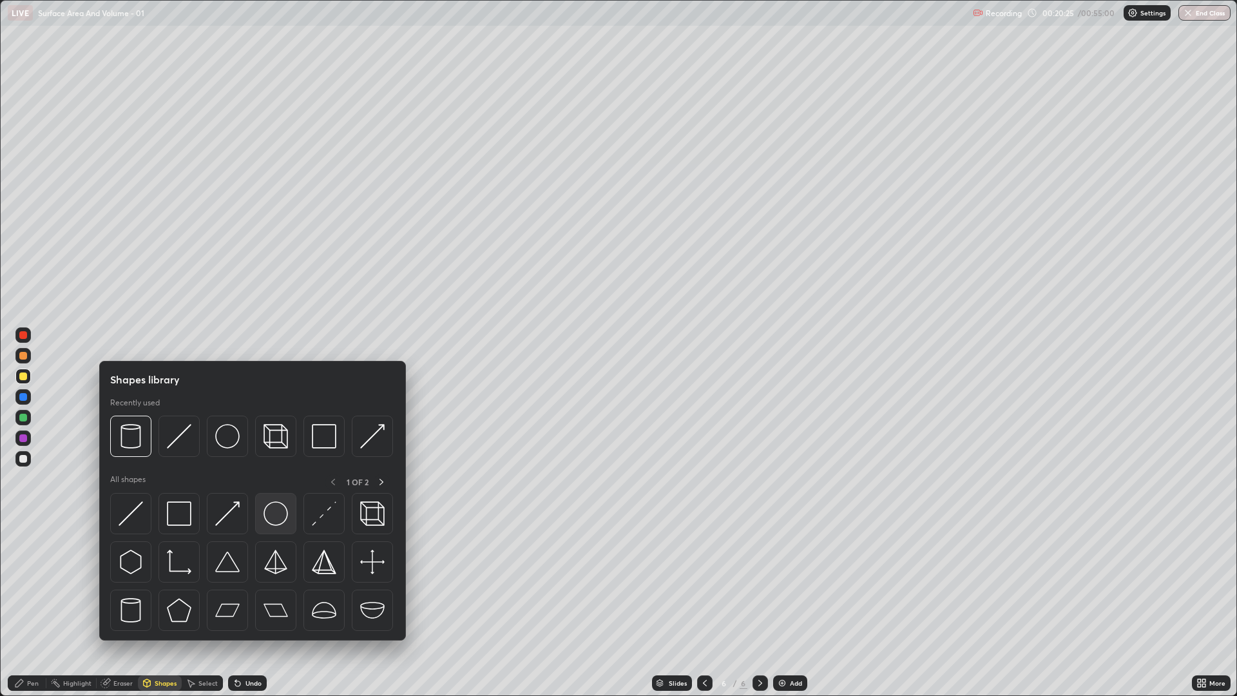
click at [268, 517] on img at bounding box center [275, 513] width 24 height 24
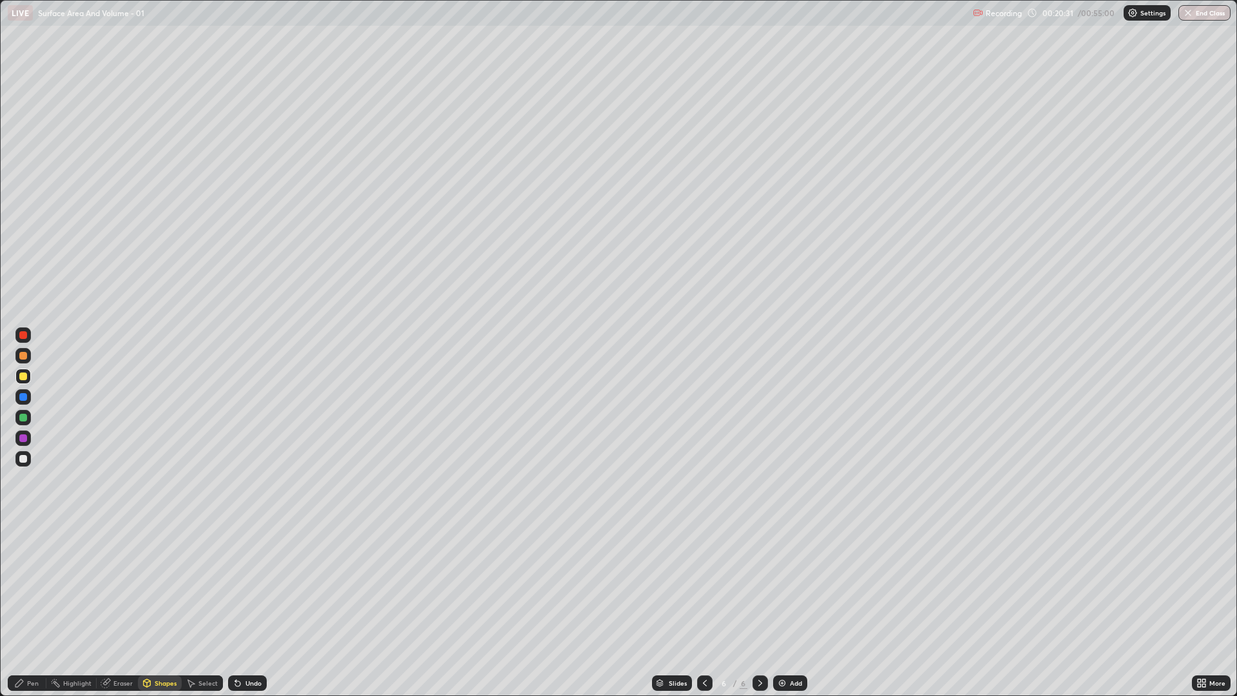
click at [28, 586] on div "Pen" at bounding box center [33, 683] width 12 height 6
click at [257, 586] on div "Undo" at bounding box center [253, 683] width 16 height 6
click at [161, 586] on div "Shapes" at bounding box center [166, 683] width 22 height 6
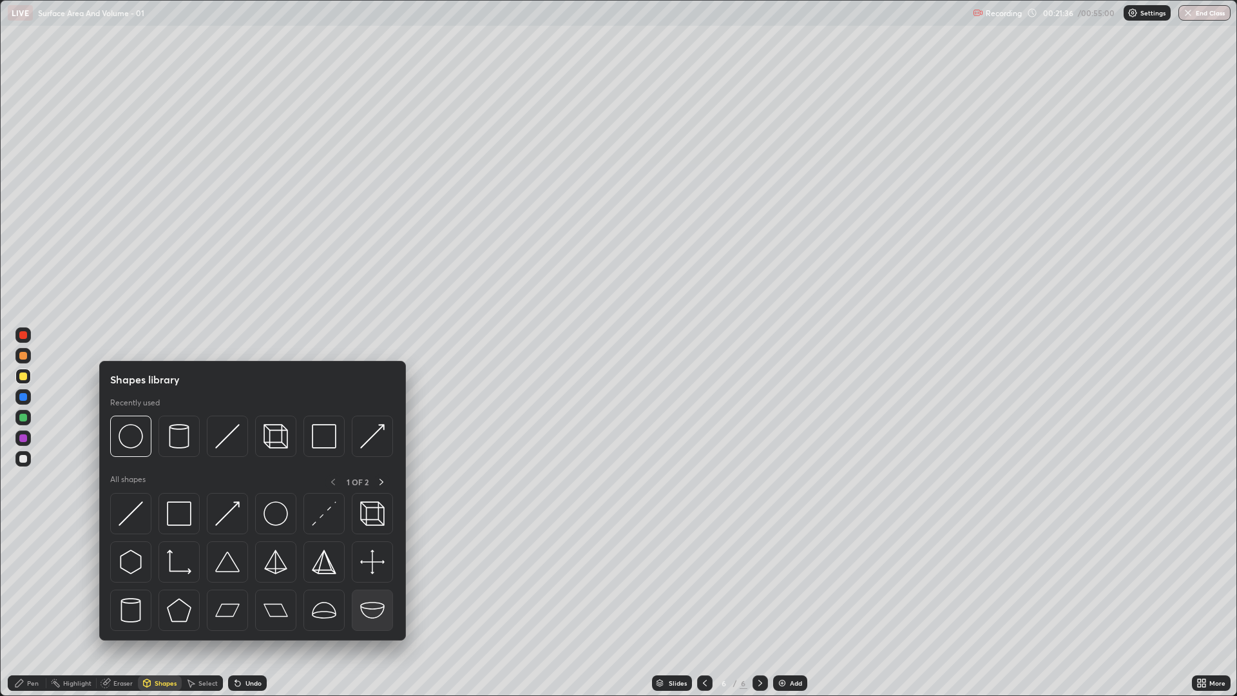
click at [367, 586] on img at bounding box center [372, 610] width 24 height 24
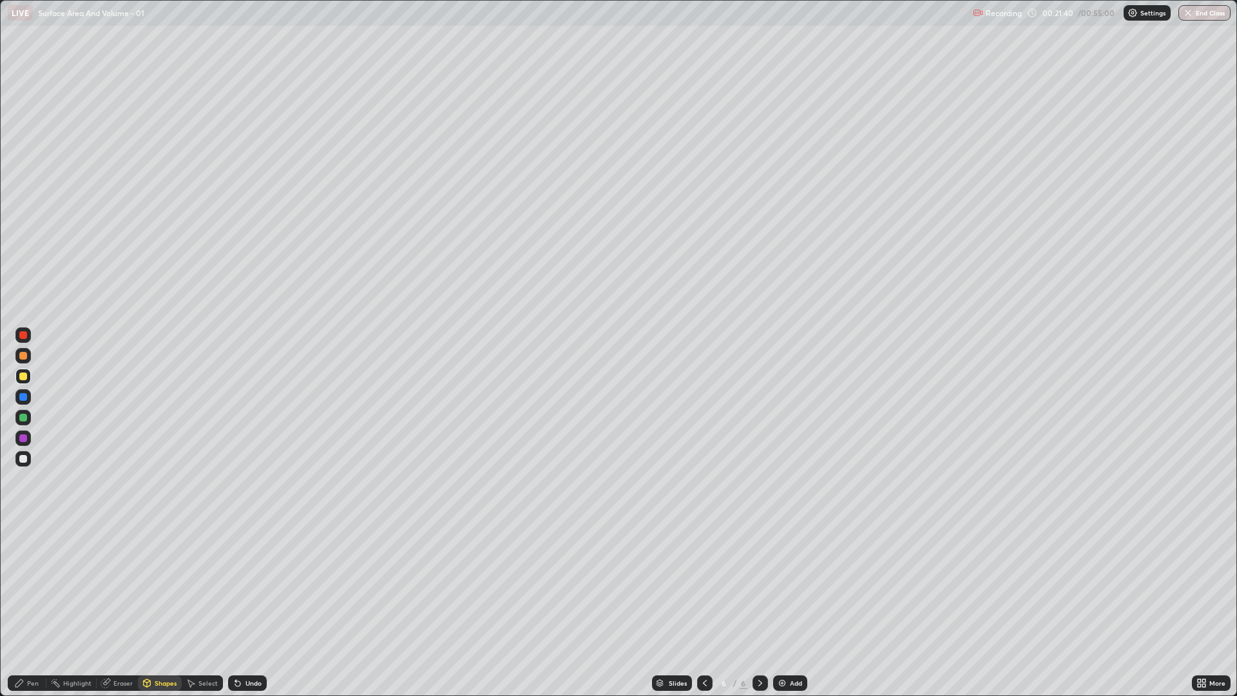
click at [21, 586] on icon at bounding box center [19, 683] width 10 height 10
click at [28, 460] on div at bounding box center [22, 458] width 15 height 15
click at [161, 586] on div "Shapes" at bounding box center [166, 683] width 22 height 6
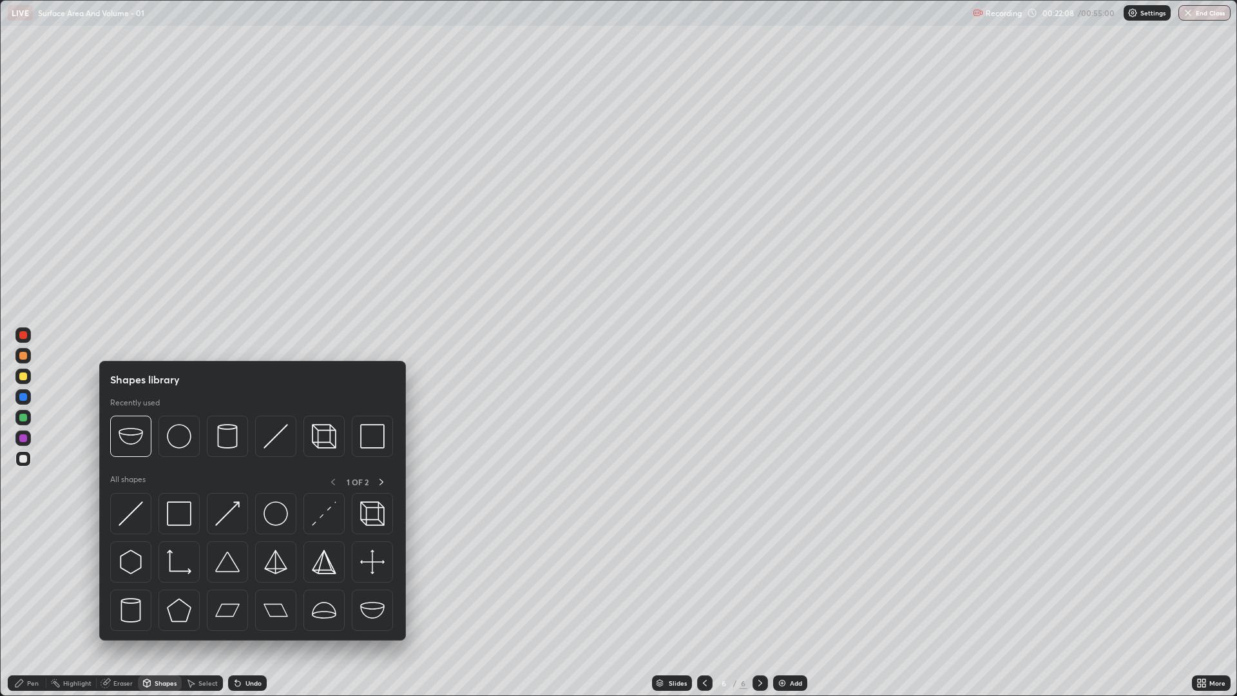
click at [127, 586] on div "Eraser" at bounding box center [122, 683] width 19 height 6
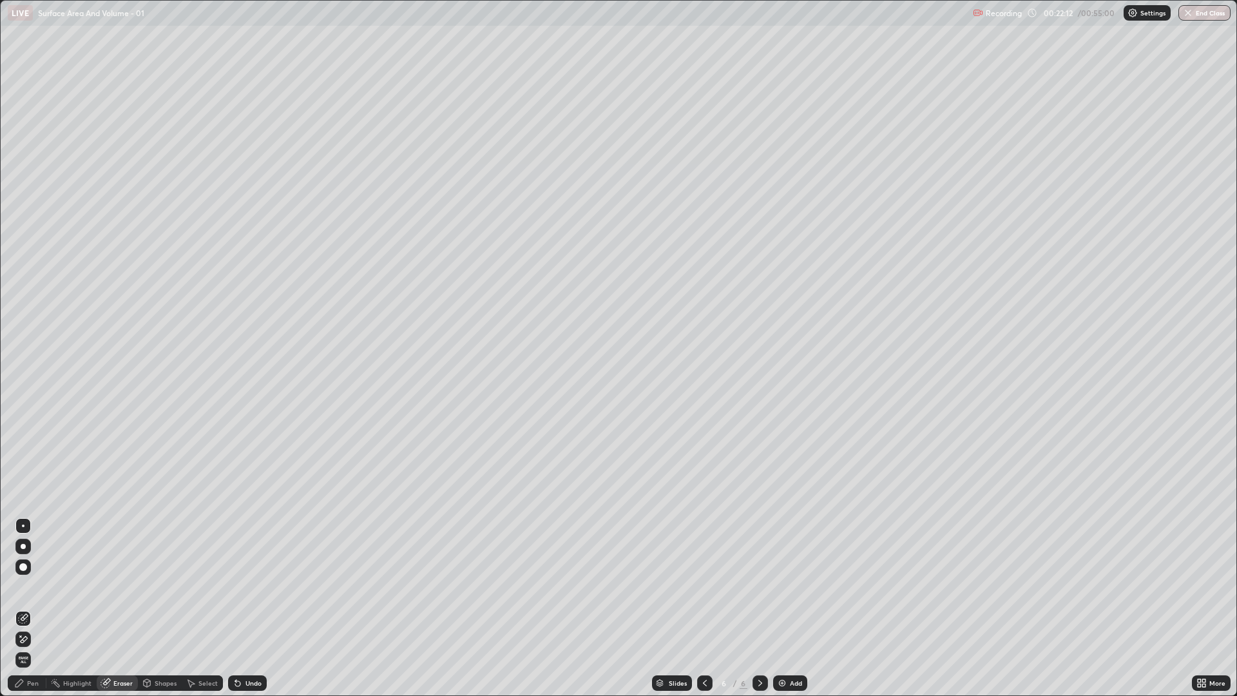
click at [32, 586] on div "Pen" at bounding box center [33, 683] width 12 height 6
click at [131, 586] on div "Eraser" at bounding box center [122, 683] width 19 height 6
click at [32, 586] on div "Pen" at bounding box center [33, 683] width 12 height 6
click at [785, 586] on img at bounding box center [782, 683] width 10 height 10
click at [697, 586] on div at bounding box center [704, 682] width 15 height 15
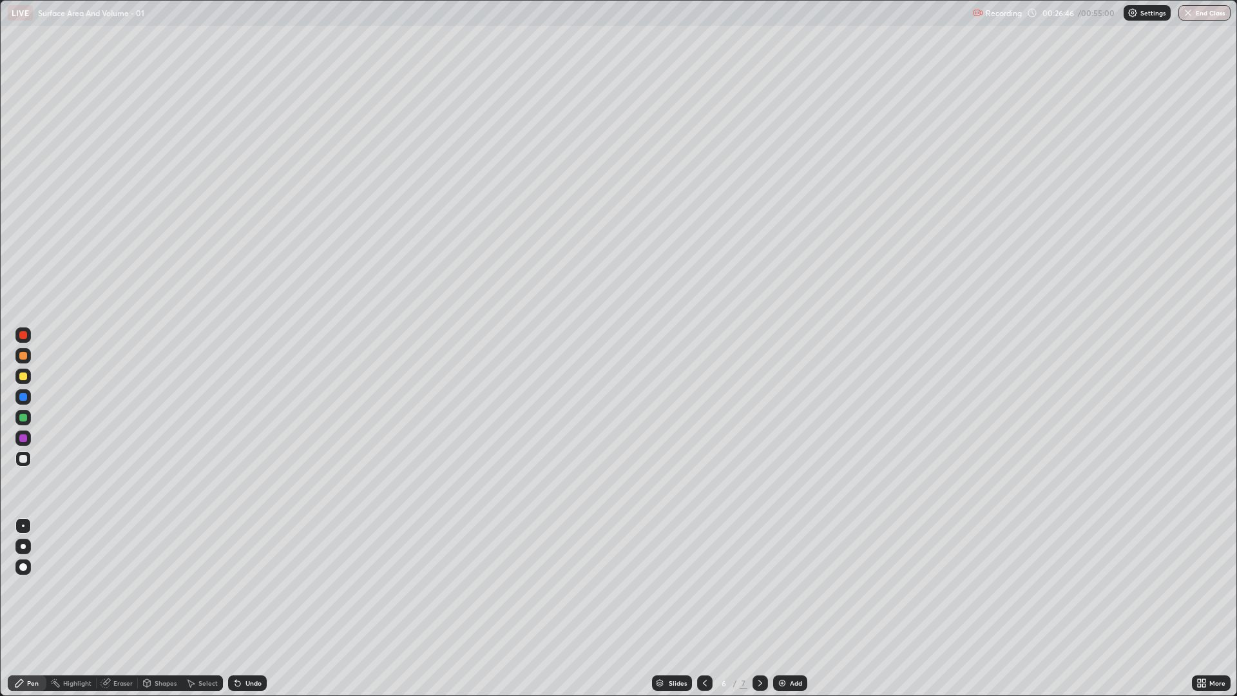
click at [759, 586] on icon at bounding box center [760, 683] width 10 height 10
click at [251, 586] on div "Undo" at bounding box center [247, 682] width 39 height 15
click at [256, 586] on div "Undo" at bounding box center [247, 682] width 39 height 15
click at [254, 586] on div "Undo" at bounding box center [253, 683] width 16 height 6
click at [252, 586] on div "Undo" at bounding box center [253, 683] width 16 height 6
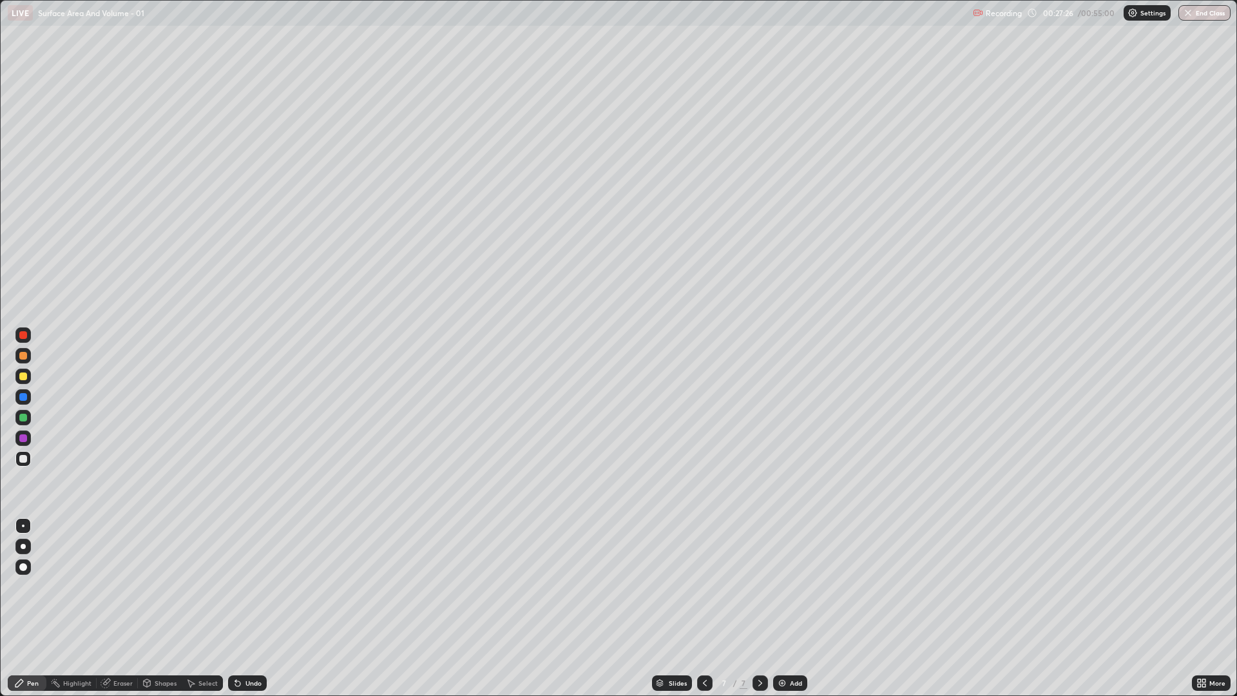
click at [250, 586] on div "Undo" at bounding box center [253, 683] width 16 height 6
click at [263, 586] on div "Undo" at bounding box center [247, 682] width 39 height 15
click at [264, 586] on div "Undo" at bounding box center [247, 682] width 39 height 15
click at [785, 586] on img at bounding box center [782, 683] width 10 height 10
click at [249, 586] on div "Undo" at bounding box center [253, 683] width 16 height 6
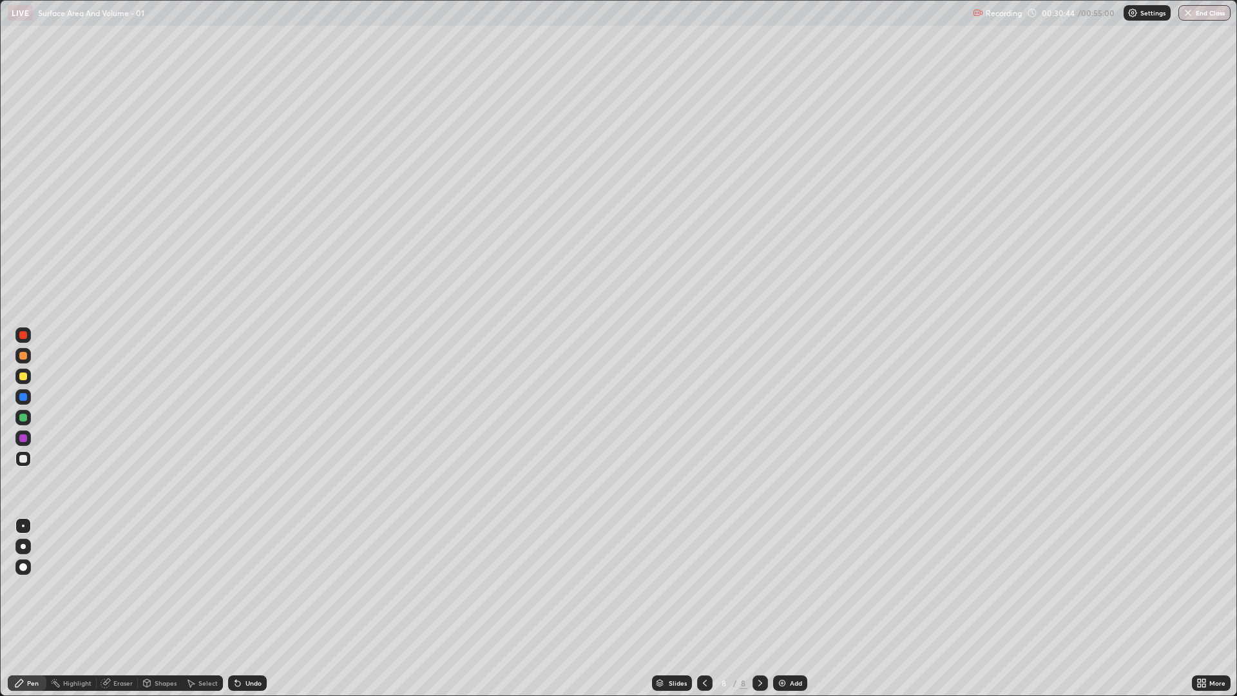
click at [248, 586] on div "Undo" at bounding box center [253, 683] width 16 height 6
click at [23, 379] on div at bounding box center [23, 376] width 8 height 8
click at [777, 586] on img at bounding box center [782, 683] width 10 height 10
click at [117, 586] on div "Eraser" at bounding box center [122, 683] width 19 height 6
click at [37, 586] on div "Pen" at bounding box center [33, 683] width 12 height 6
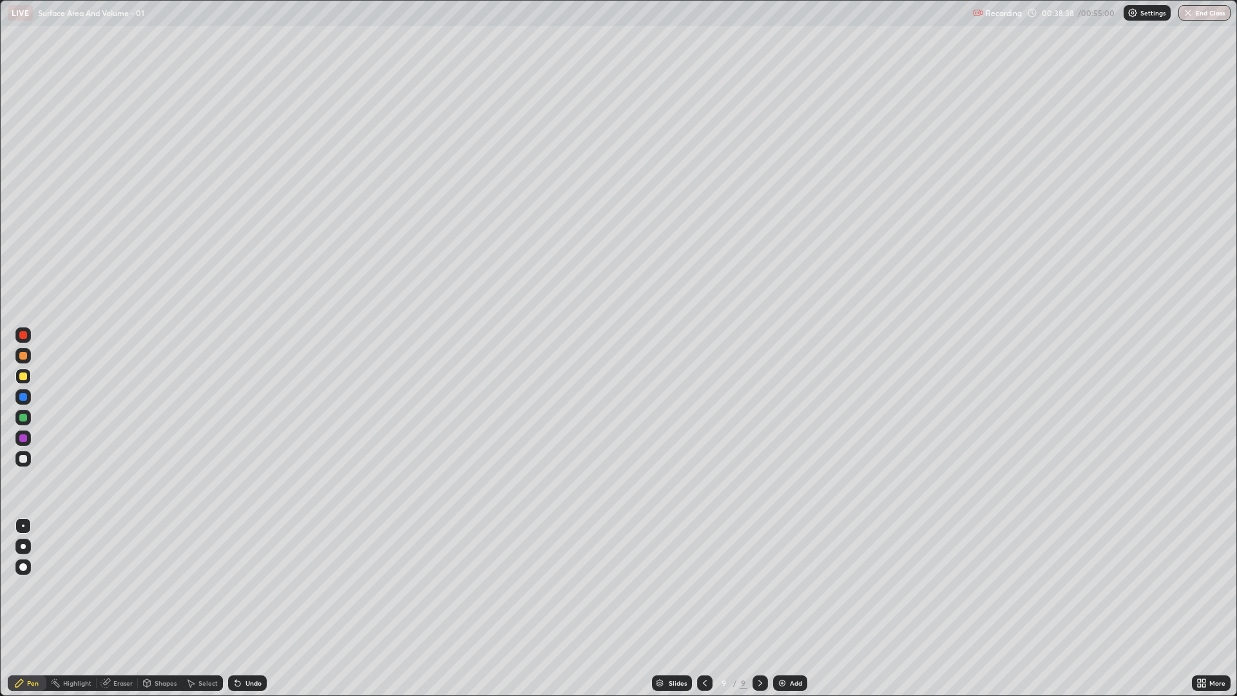
click at [26, 463] on div at bounding box center [22, 458] width 15 height 15
click at [118, 586] on div "Eraser" at bounding box center [122, 683] width 19 height 6
click at [26, 586] on div "Pen" at bounding box center [27, 682] width 39 height 15
click at [791, 586] on div "Add" at bounding box center [796, 683] width 12 height 6
click at [26, 378] on div at bounding box center [23, 376] width 8 height 8
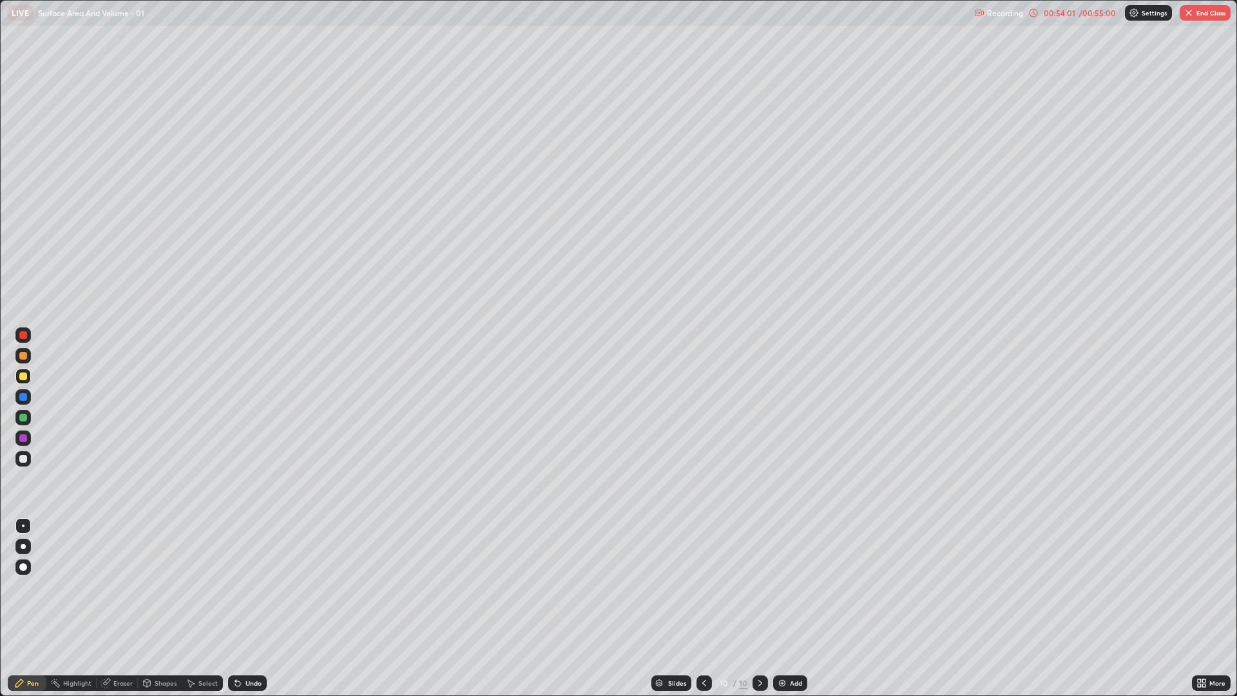
click at [1198, 14] on button "End Class" at bounding box center [1205, 12] width 51 height 15
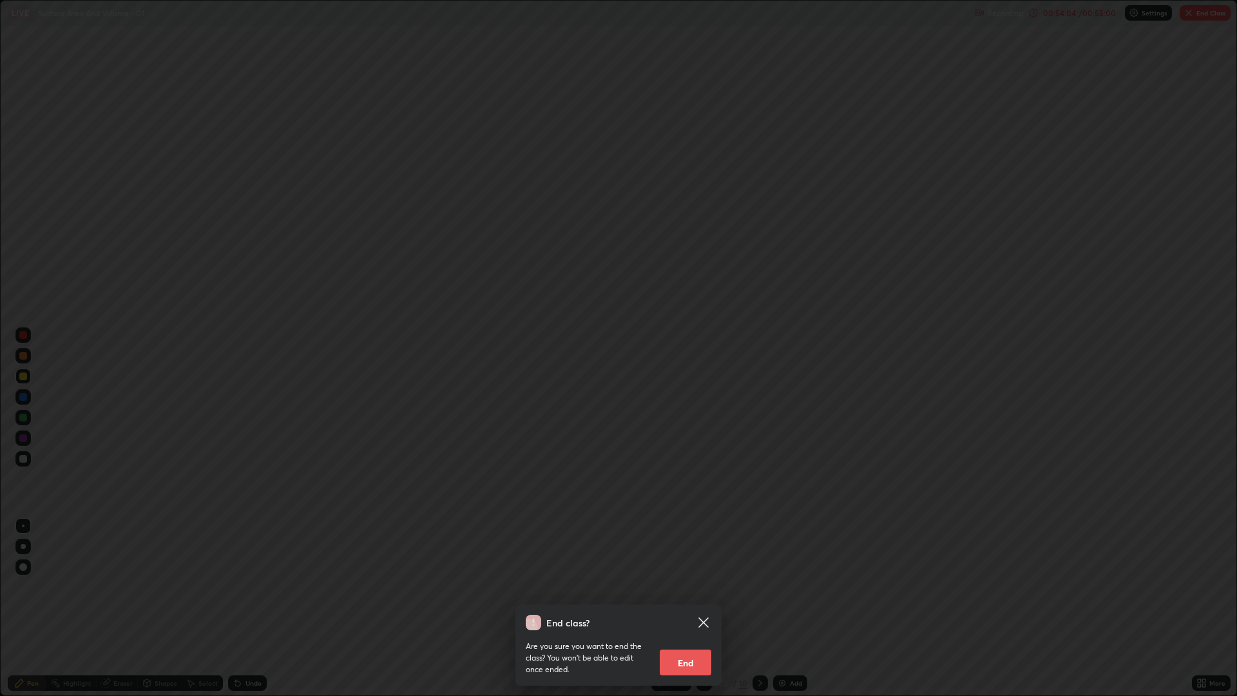
click at [693, 586] on button "End" at bounding box center [686, 662] width 52 height 26
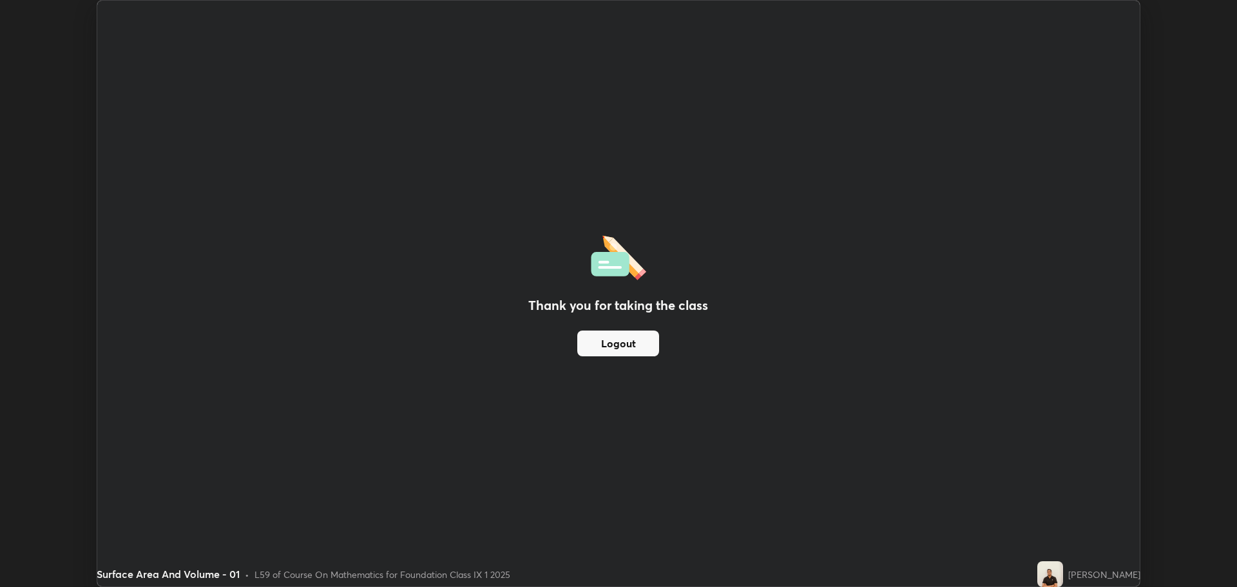
scroll to position [63834, 63184]
